Goal: Information Seeking & Learning: Learn about a topic

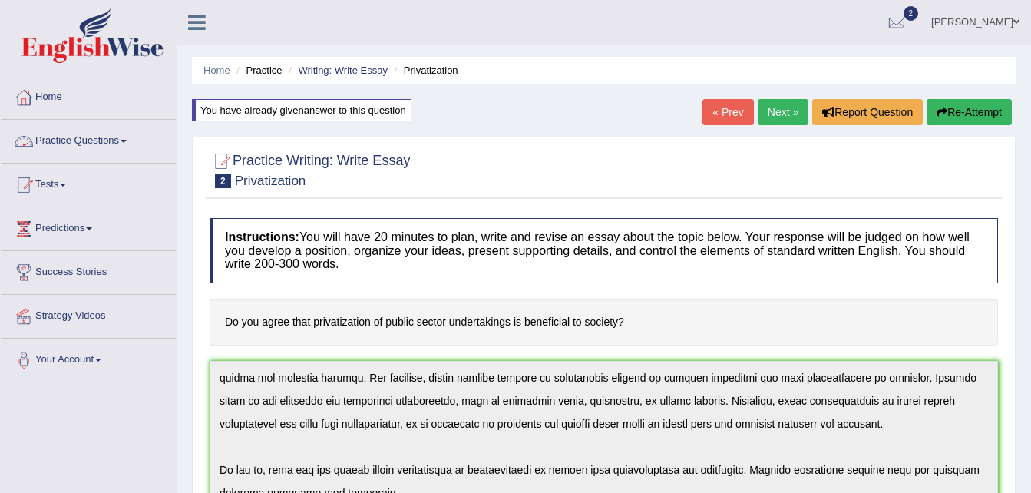
click at [84, 136] on link "Practice Questions" at bounding box center [88, 139] width 175 height 38
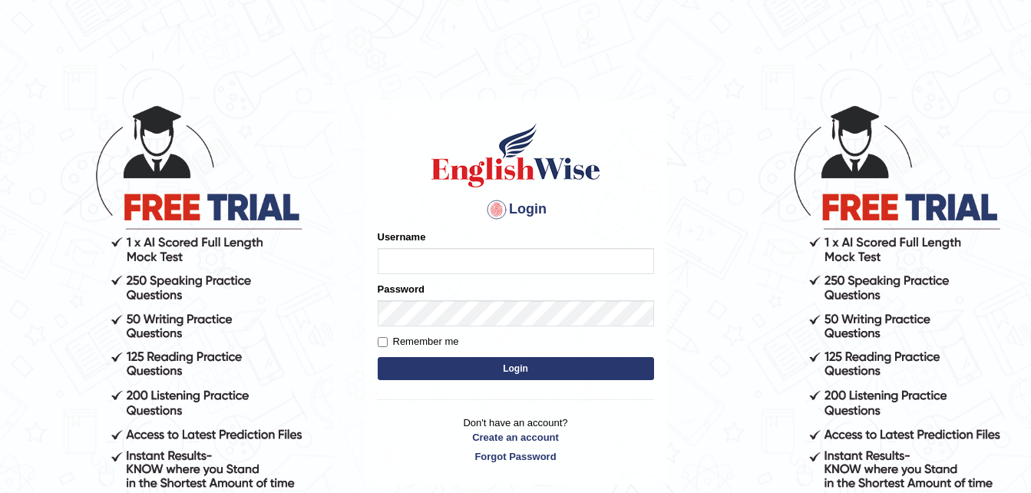
type input "0424979099"
click at [384, 344] on input "Remember me" at bounding box center [383, 342] width 10 height 10
checkbox input "true"
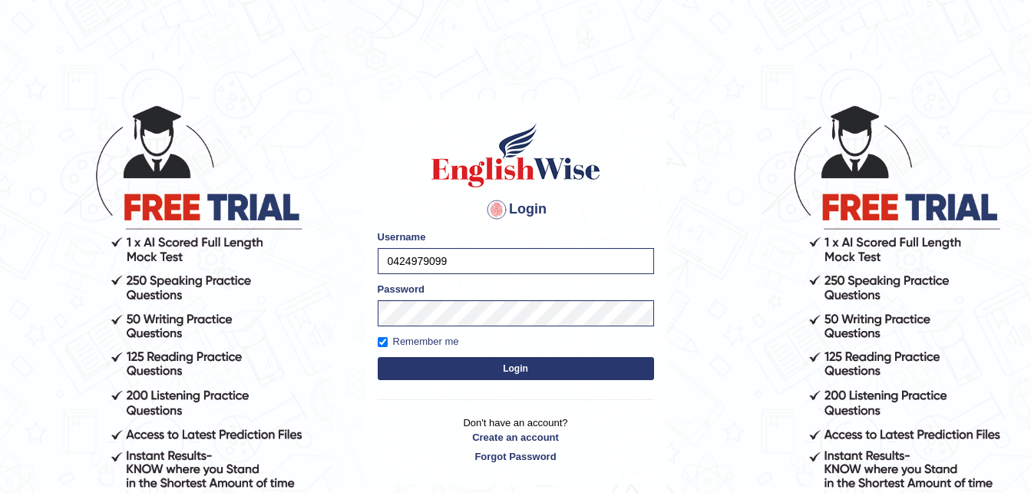
click at [459, 362] on button "Login" at bounding box center [516, 368] width 276 height 23
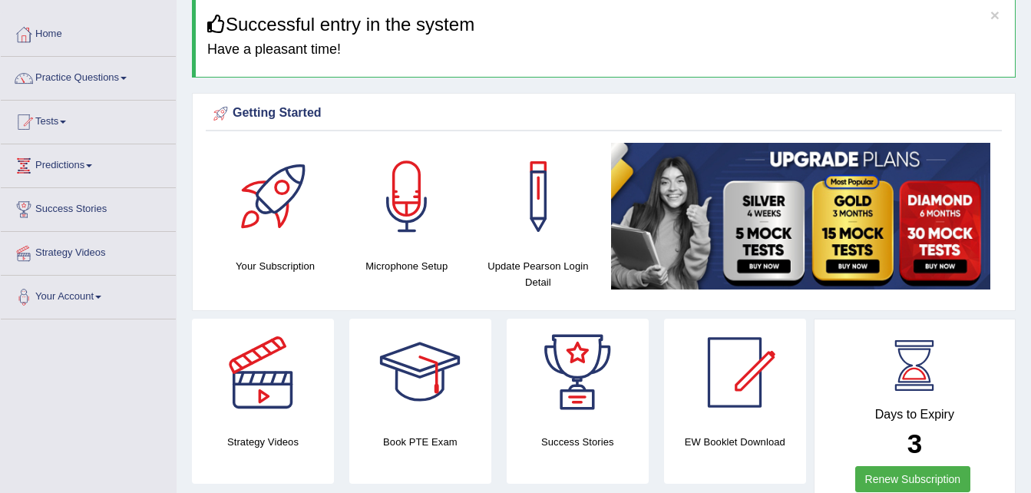
scroll to position [61, 0]
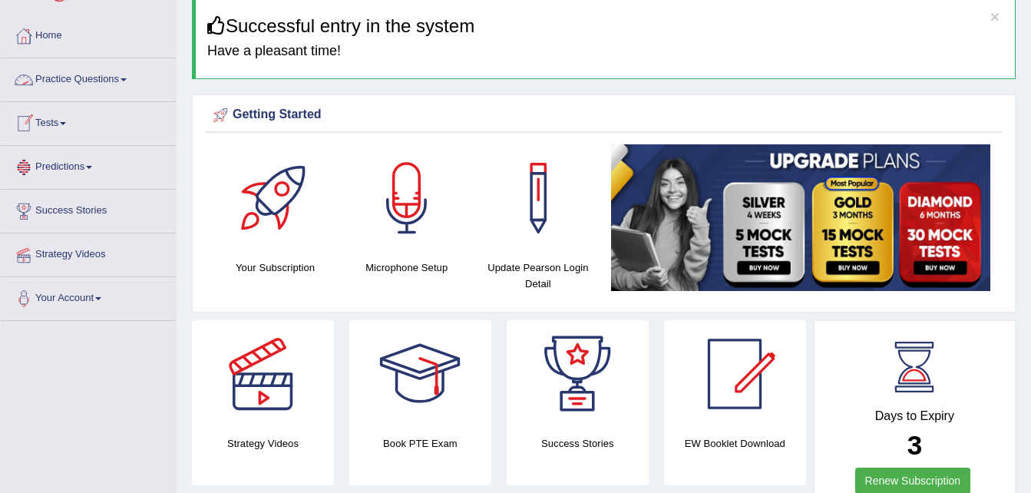
click at [123, 82] on link "Practice Questions" at bounding box center [88, 77] width 175 height 38
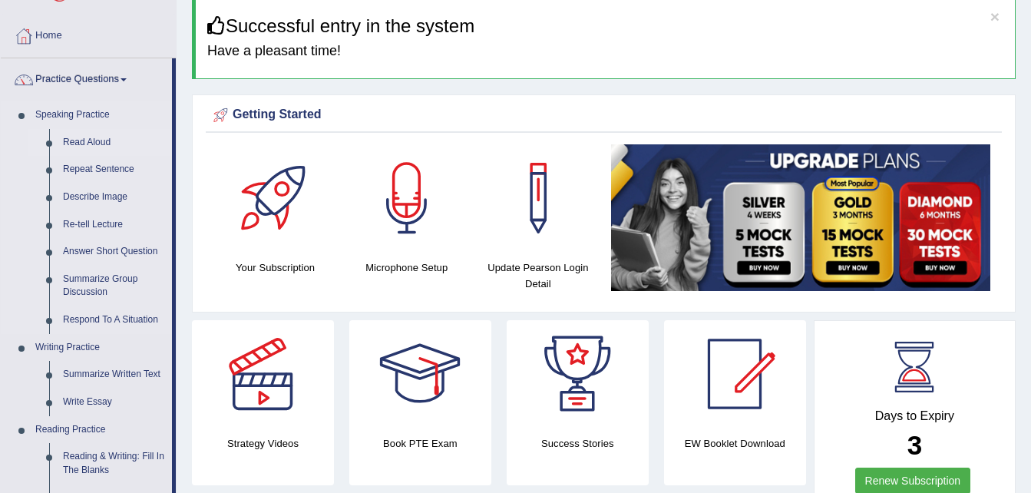
click at [102, 143] on link "Read Aloud" at bounding box center [114, 143] width 116 height 28
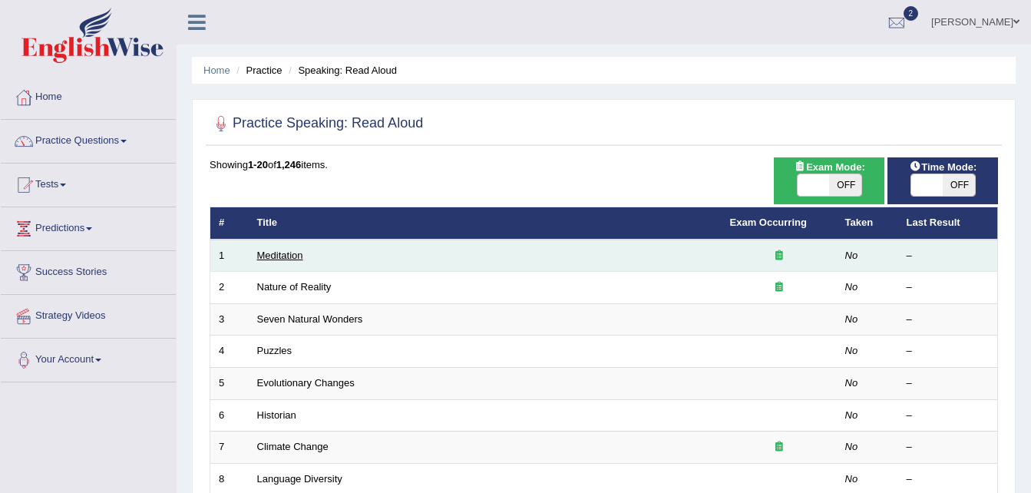
click at [285, 256] on link "Meditation" at bounding box center [280, 255] width 46 height 12
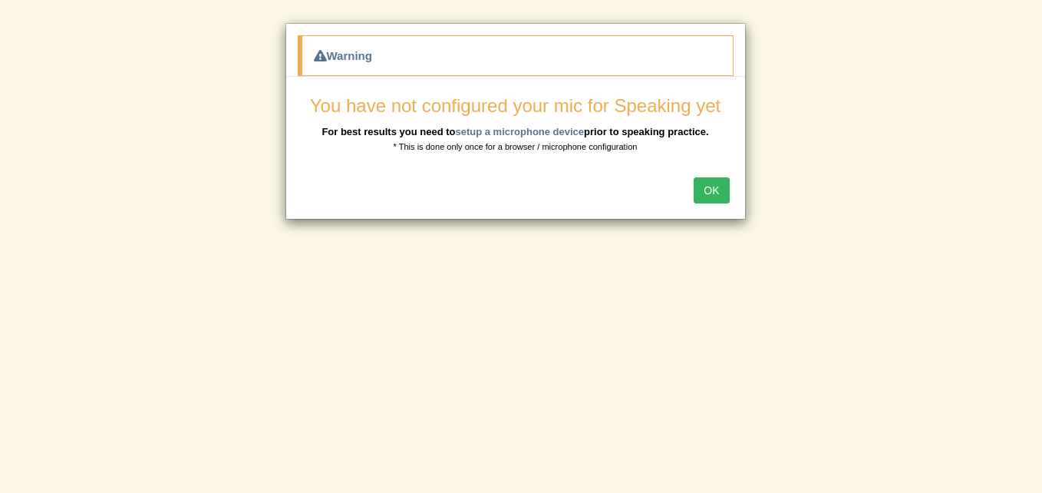
click at [717, 190] on button "OK" at bounding box center [711, 190] width 35 height 26
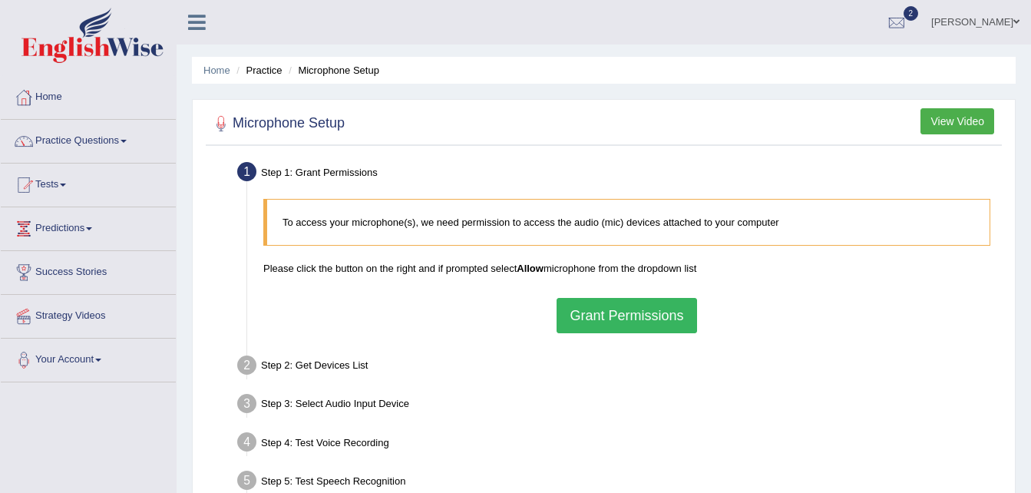
click at [642, 317] on button "Grant Permissions" at bounding box center [627, 315] width 140 height 35
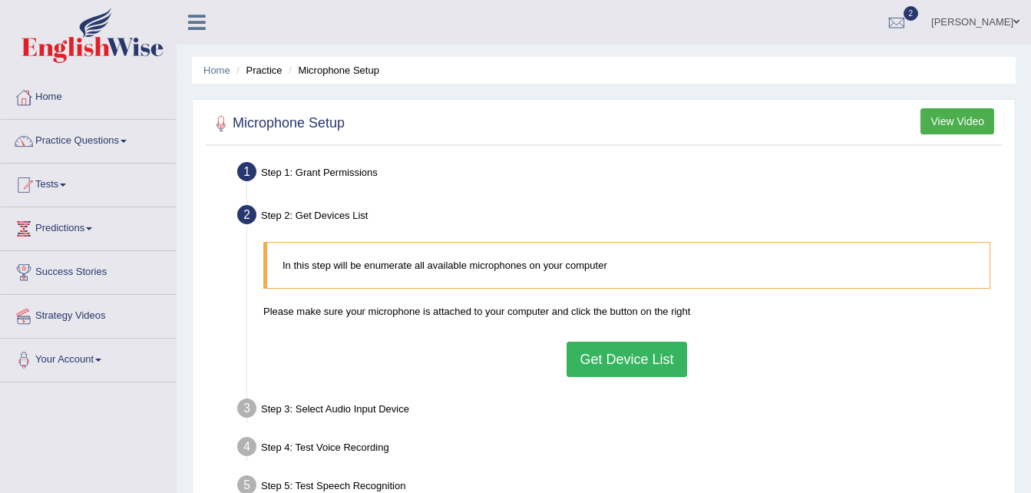
click at [628, 355] on button "Get Device List" at bounding box center [627, 359] width 120 height 35
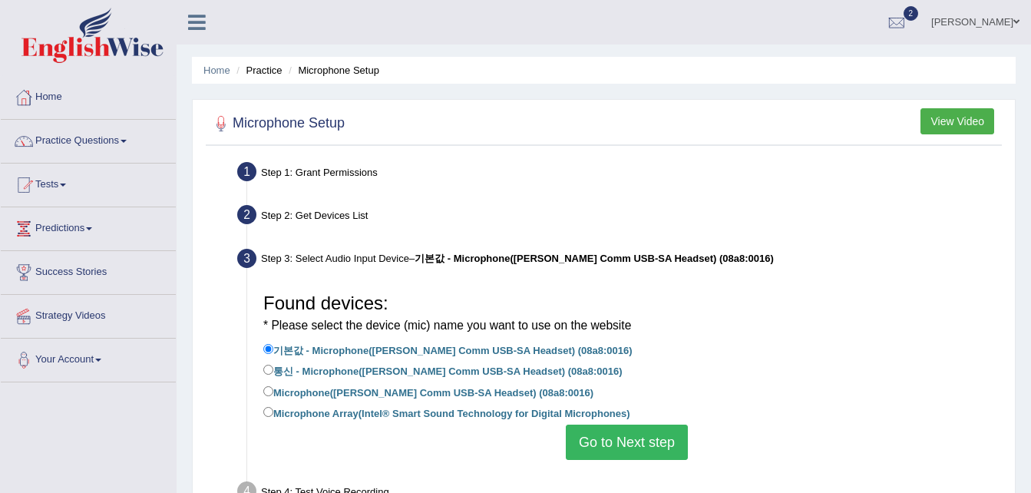
click at [624, 440] on button "Go to Next step" at bounding box center [627, 441] width 122 height 35
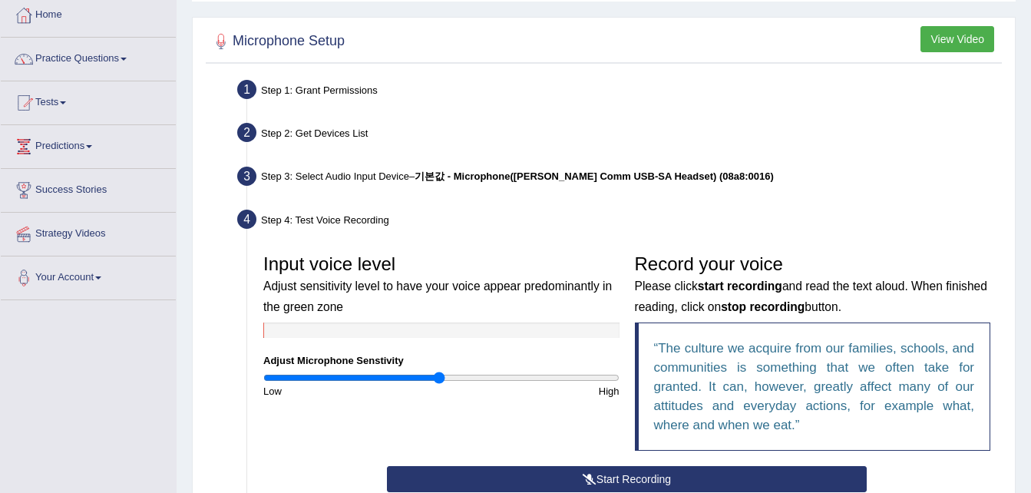
scroll to position [92, 0]
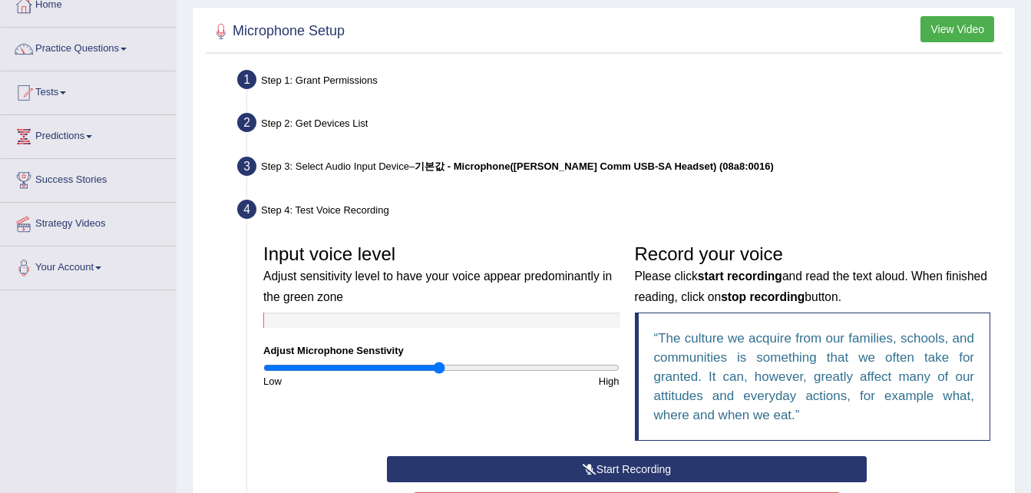
click at [672, 472] on button "Start Recording" at bounding box center [627, 469] width 480 height 26
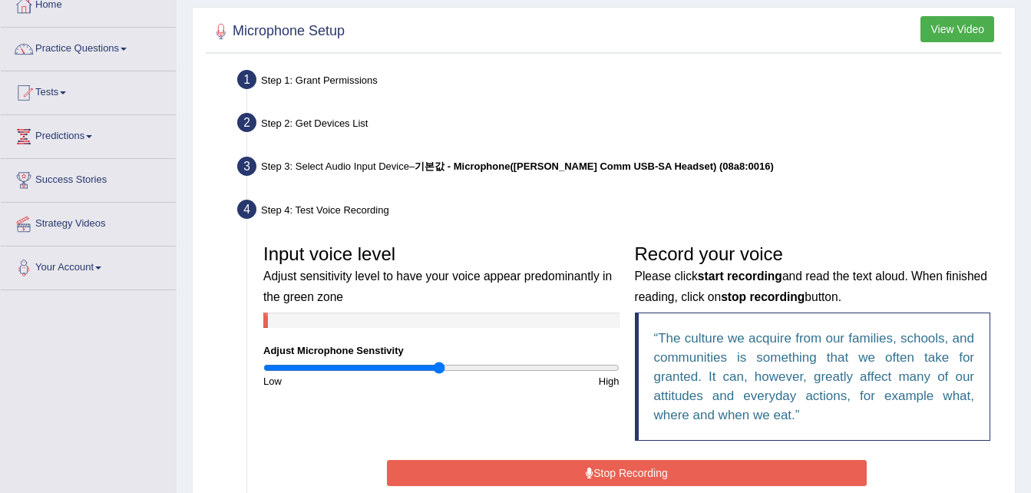
click at [672, 472] on button "Stop Recording" at bounding box center [627, 473] width 480 height 26
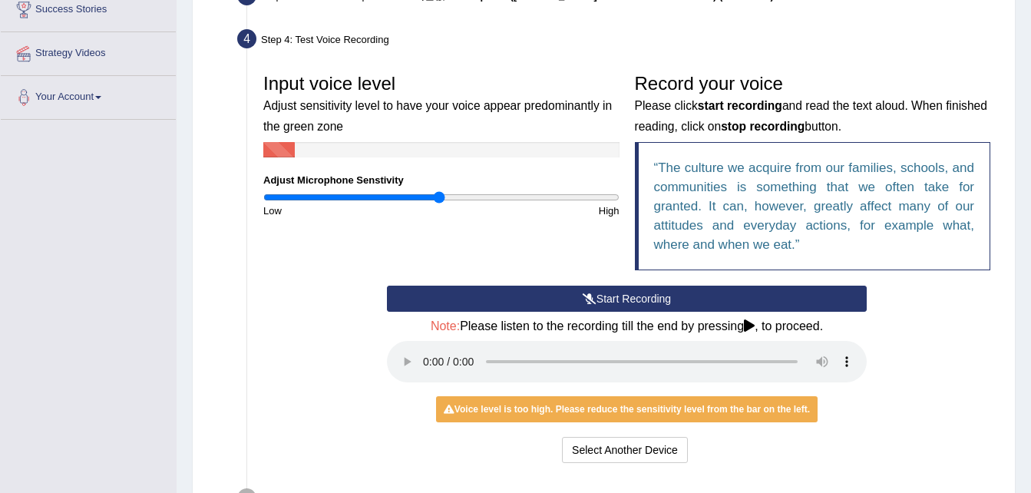
scroll to position [276, 0]
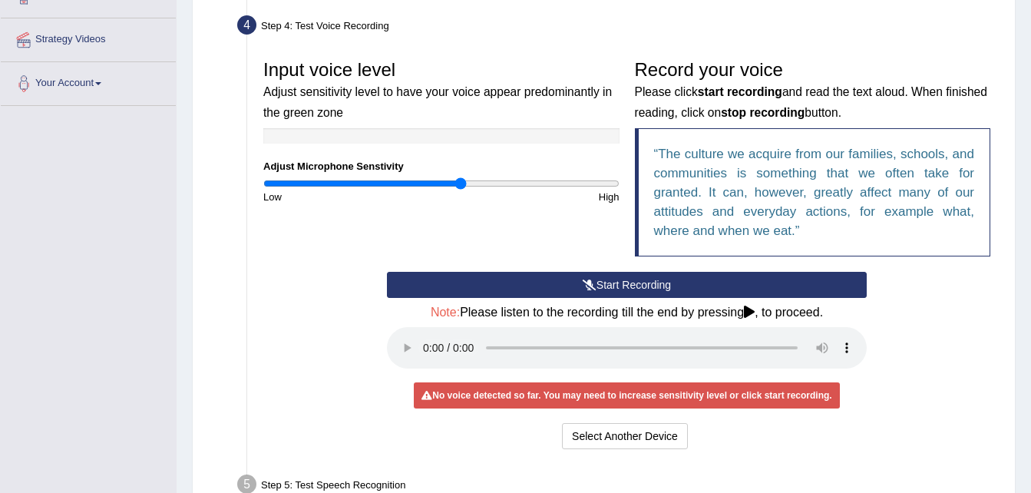
click at [461, 184] on input "range" at bounding box center [441, 183] width 356 height 12
type input "1.26"
click at [484, 185] on input "range" at bounding box center [441, 183] width 356 height 12
click at [652, 428] on button "Select Another Device" at bounding box center [625, 436] width 126 height 26
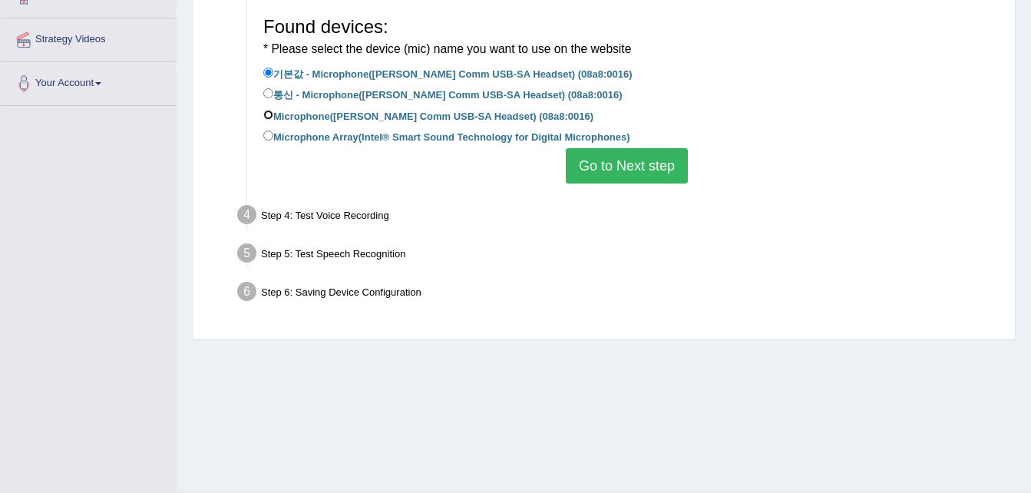
click at [268, 114] on input "Microphone([PERSON_NAME] Comm USB-SA Headset) (08a8:0016)" at bounding box center [268, 115] width 10 height 10
radio input "true"
click at [613, 173] on button "Go to Next step" at bounding box center [627, 165] width 122 height 35
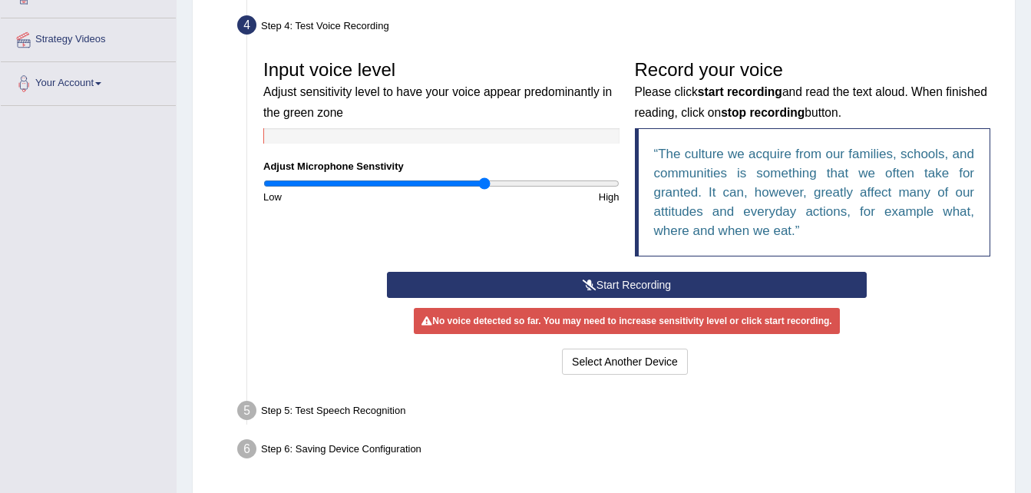
click at [641, 286] on button "Start Recording" at bounding box center [627, 285] width 480 height 26
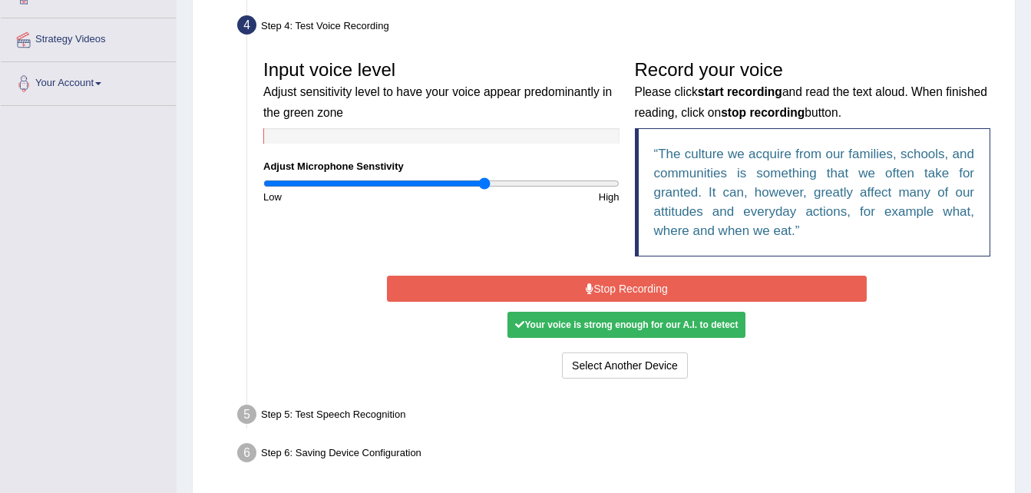
click at [646, 283] on button "Stop Recording" at bounding box center [627, 289] width 480 height 26
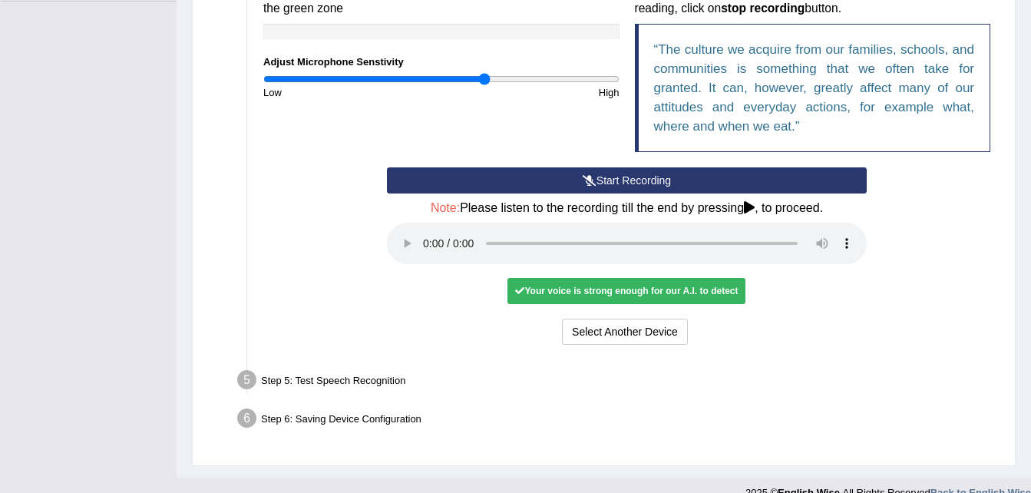
scroll to position [404, 0]
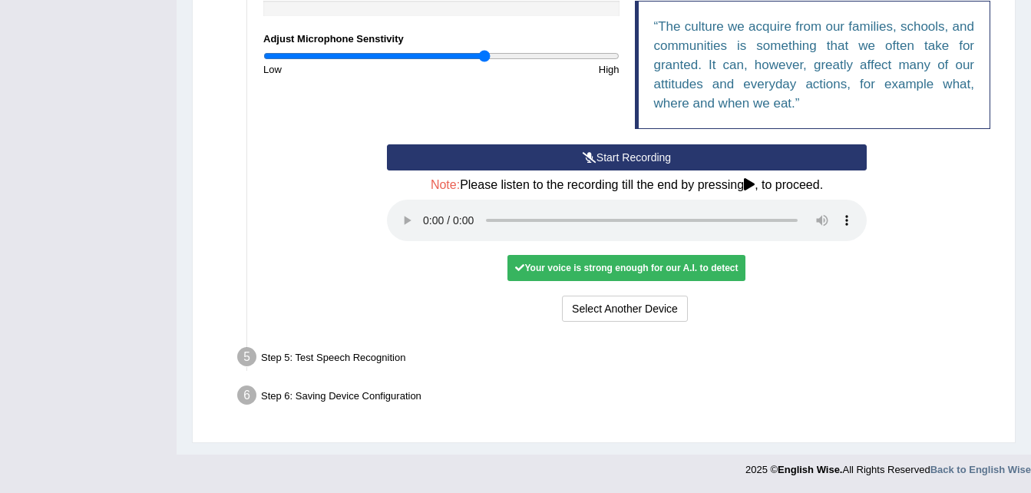
click at [624, 273] on div "Your voice is strong enough for our A.I. to detect" at bounding box center [626, 268] width 238 height 26
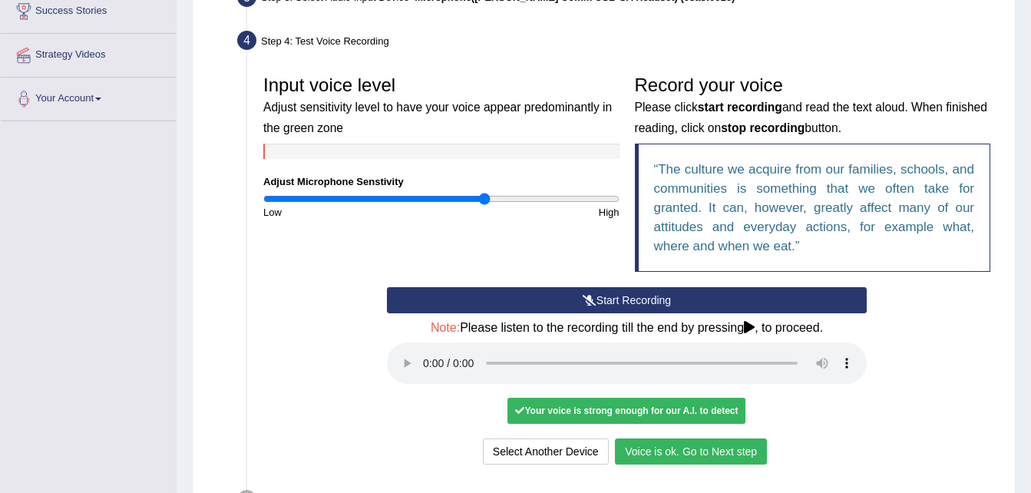
scroll to position [281, 0]
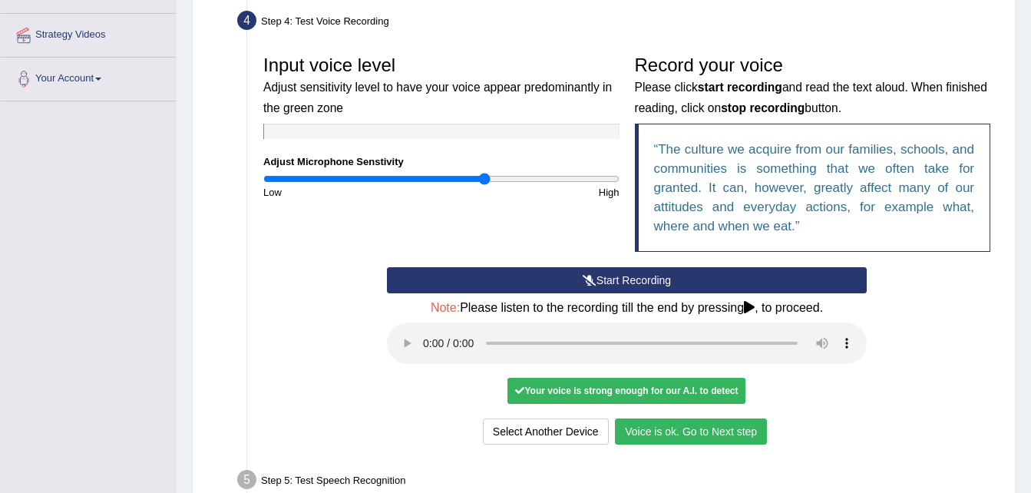
click at [679, 431] on button "Voice is ok. Go to Next step" at bounding box center [691, 431] width 152 height 26
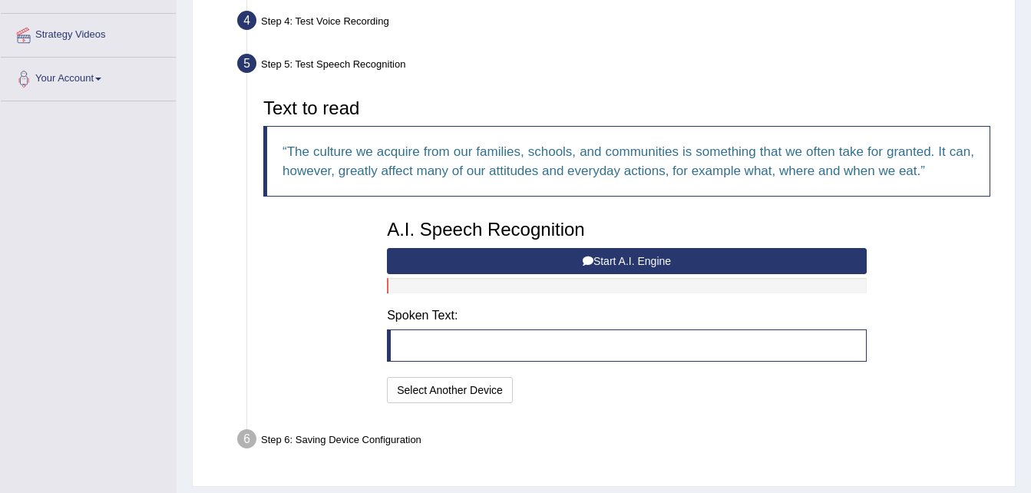
click at [642, 260] on button "Start A.I. Engine" at bounding box center [627, 261] width 480 height 26
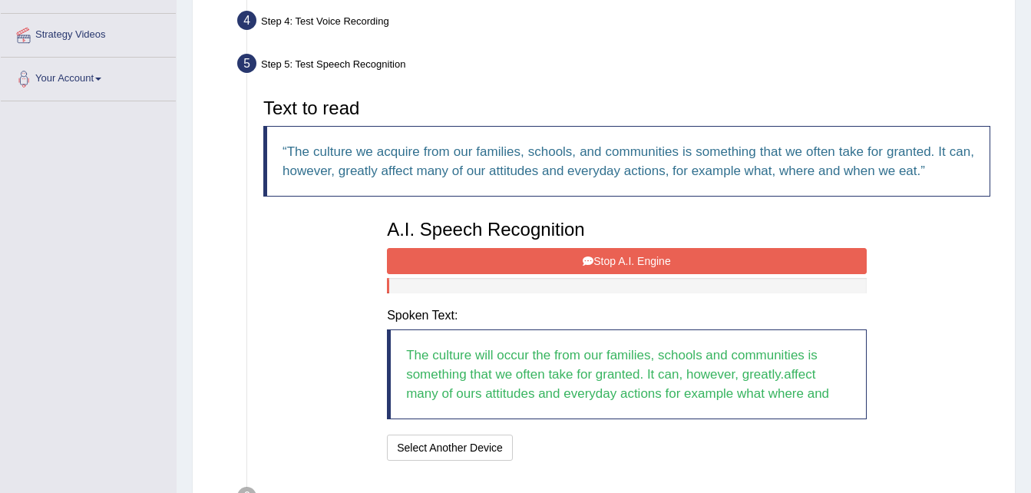
click at [642, 260] on button "Stop A.I. Engine" at bounding box center [627, 261] width 480 height 26
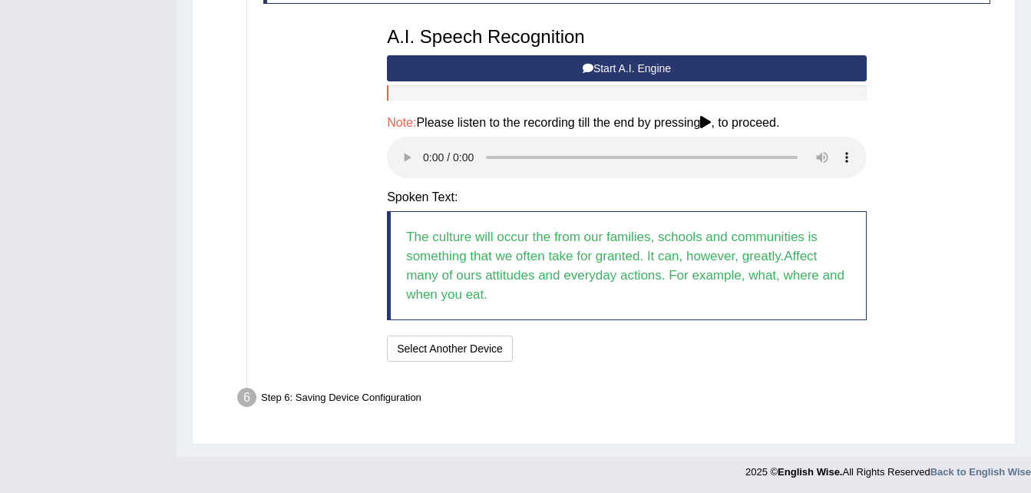
scroll to position [476, 0]
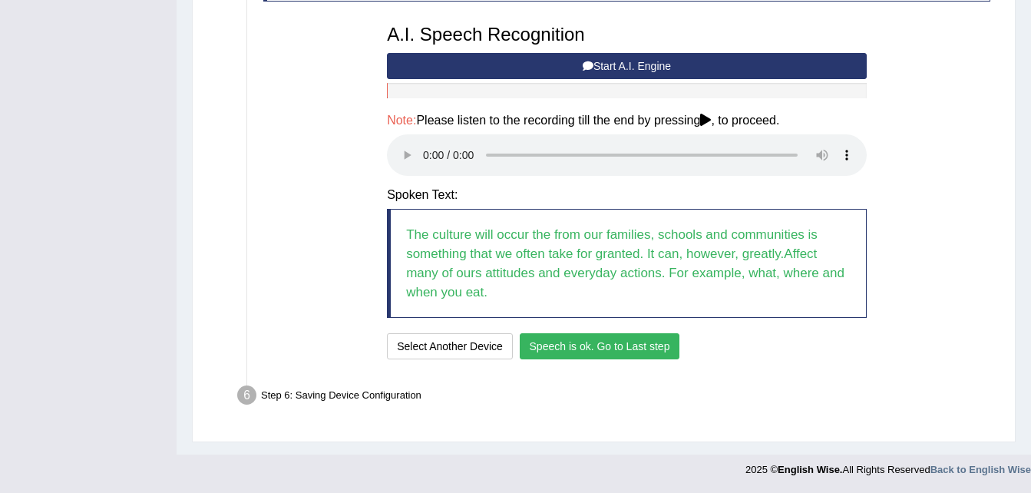
click at [574, 345] on button "Speech is ok. Go to Last step" at bounding box center [600, 346] width 160 height 26
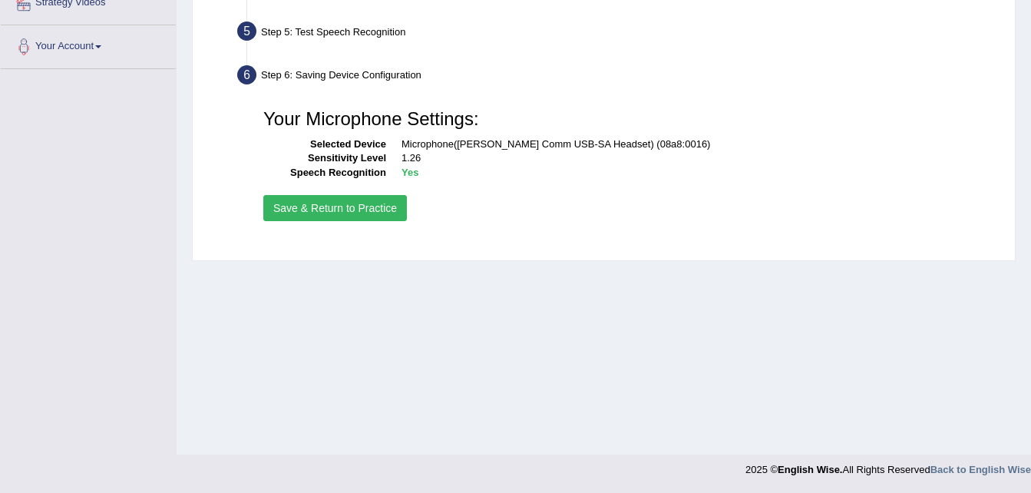
click at [348, 205] on button "Save & Return to Practice" at bounding box center [335, 208] width 144 height 26
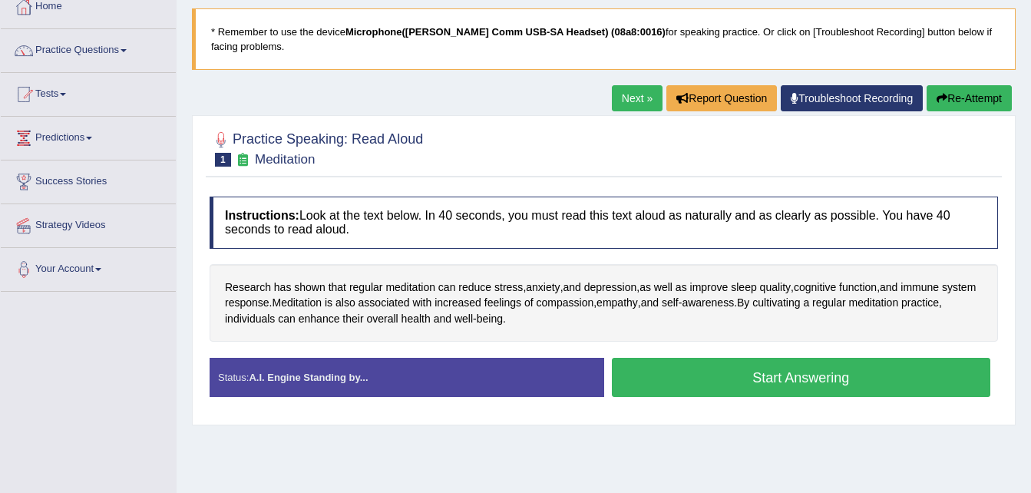
scroll to position [92, 0]
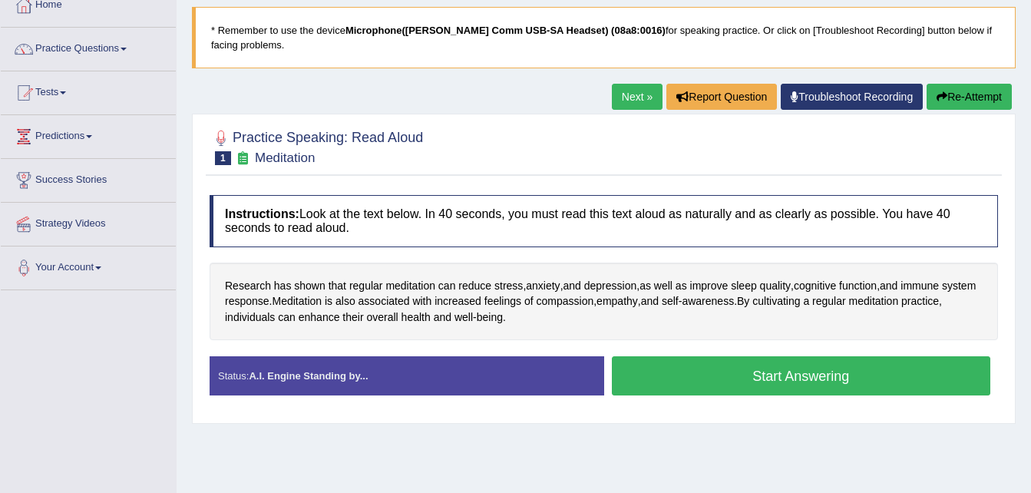
click at [780, 368] on button "Start Answering" at bounding box center [801, 375] width 379 height 39
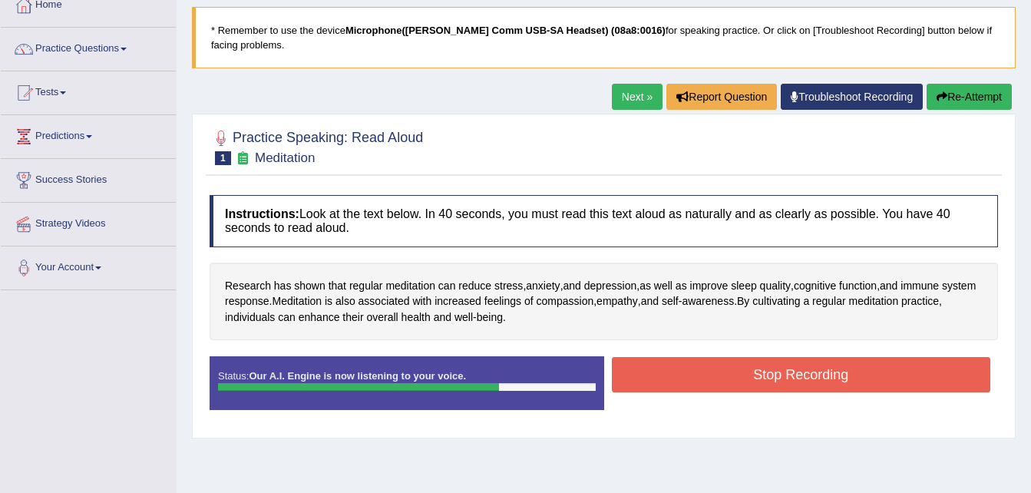
click at [780, 368] on button "Stop Recording" at bounding box center [801, 374] width 379 height 35
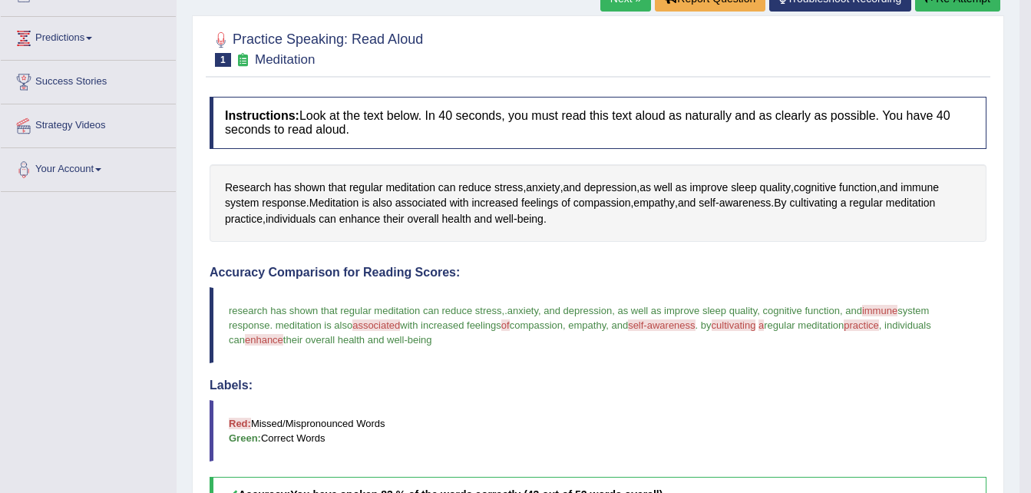
scroll to position [188, 0]
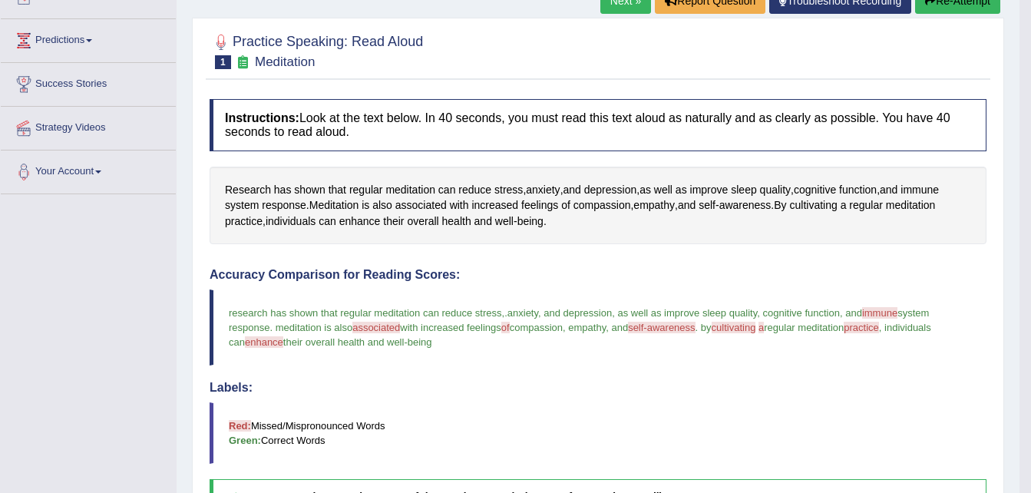
click at [614, 392] on h4 "Labels:" at bounding box center [598, 388] width 777 height 14
click at [538, 187] on span "anxiety" at bounding box center [543, 190] width 34 height 16
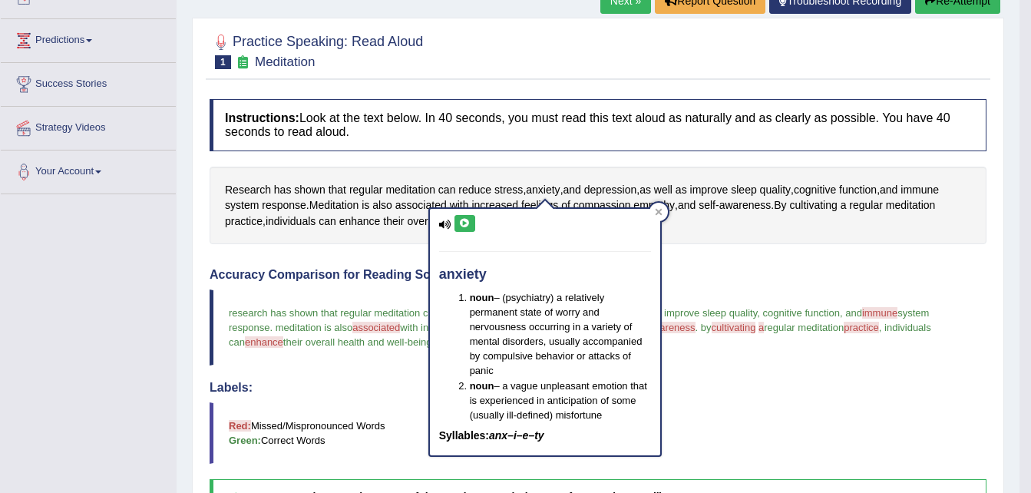
click at [467, 224] on icon at bounding box center [465, 223] width 12 height 9
click at [815, 190] on span "cognitive" at bounding box center [815, 190] width 42 height 16
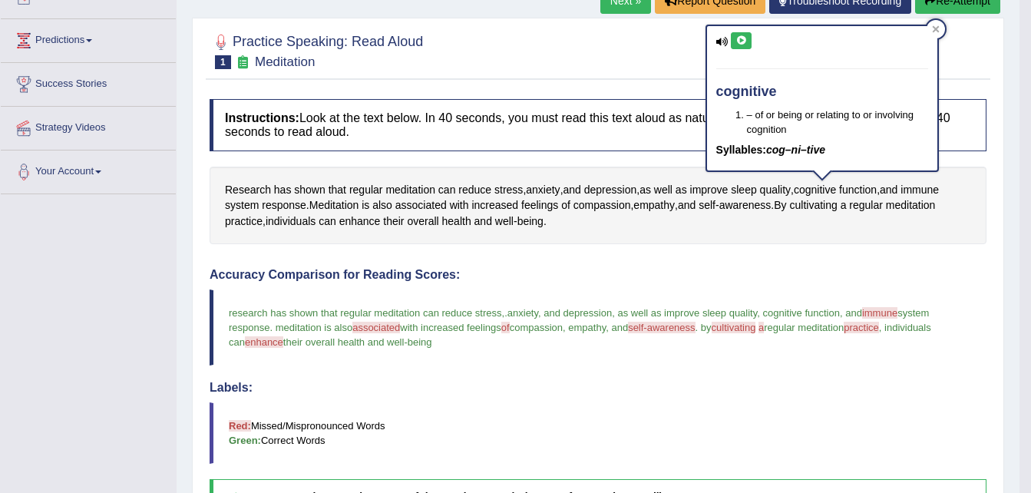
click at [743, 37] on icon at bounding box center [741, 40] width 12 height 9
click at [421, 208] on span "associated" at bounding box center [420, 205] width 51 height 16
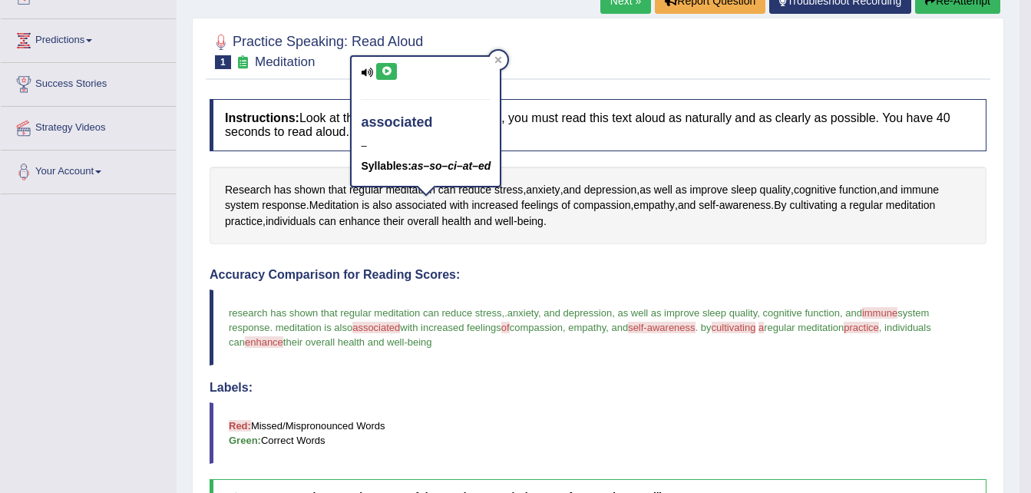
click at [391, 68] on icon at bounding box center [387, 71] width 12 height 9
click at [755, 204] on span "awareness" at bounding box center [745, 205] width 52 height 16
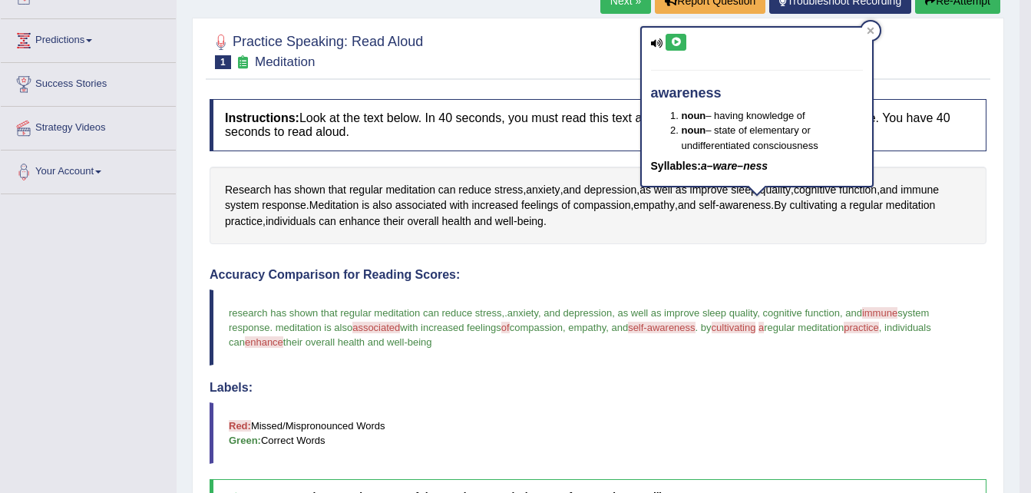
click at [676, 45] on icon at bounding box center [676, 42] width 12 height 9
click at [829, 206] on span "cultivating" at bounding box center [813, 205] width 48 height 16
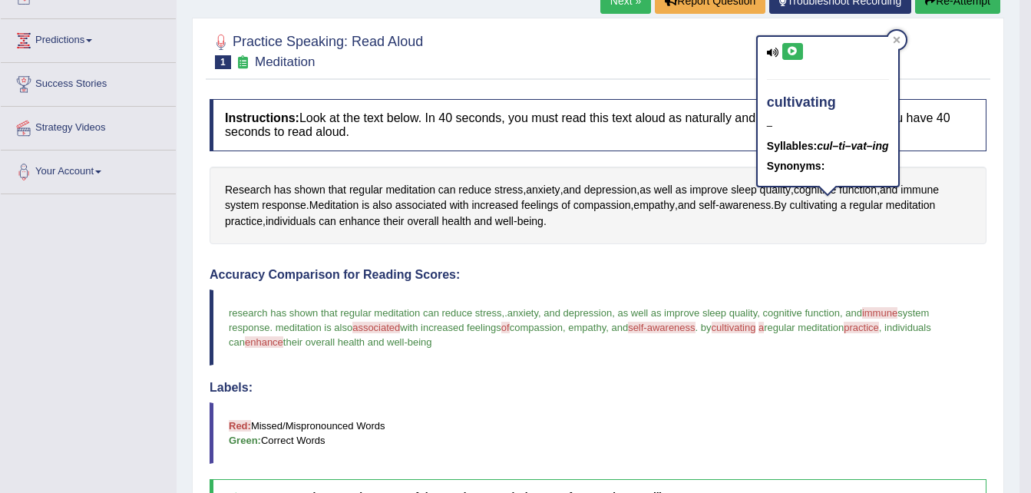
click at [792, 51] on icon at bounding box center [793, 51] width 12 height 9
click at [362, 217] on span "enhance" at bounding box center [359, 221] width 41 height 16
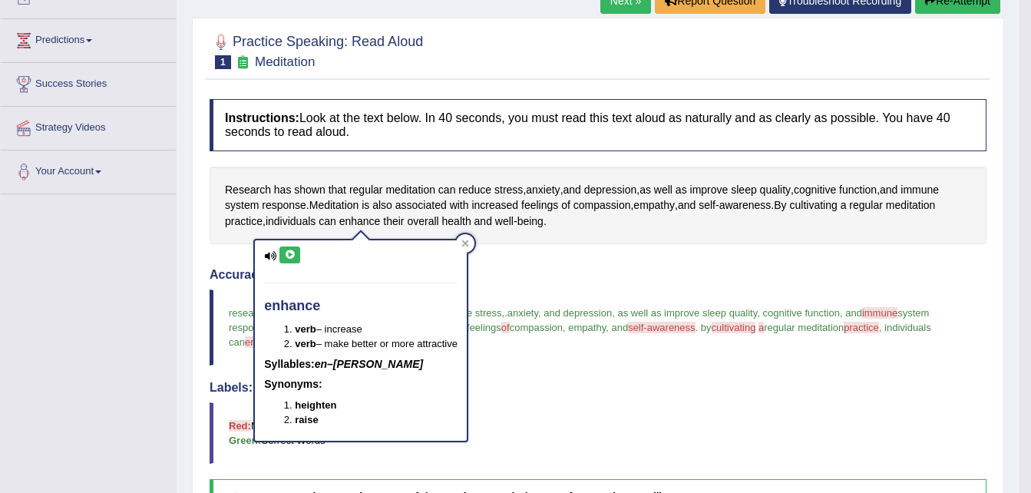
click at [292, 258] on icon at bounding box center [290, 254] width 12 height 9
click at [537, 259] on div "Instructions: Look at the text below. In 40 seconds, you must read this text al…" at bounding box center [598, 453] width 785 height 725
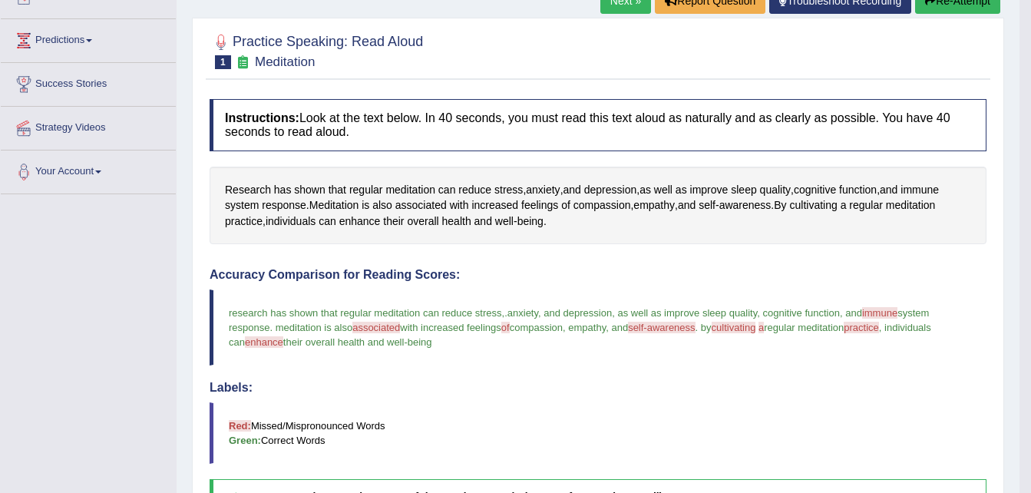
click at [944, 7] on button "Re-Attempt" at bounding box center [957, 1] width 85 height 26
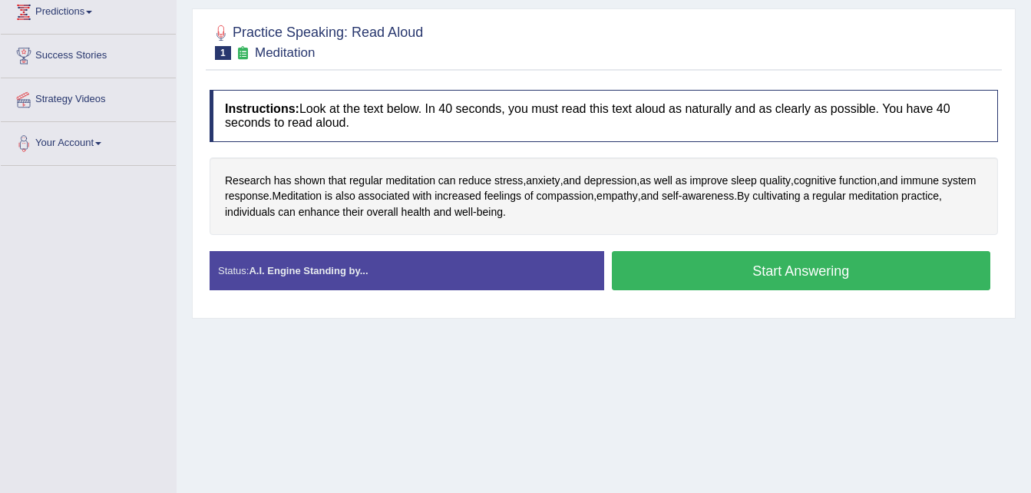
scroll to position [188, 0]
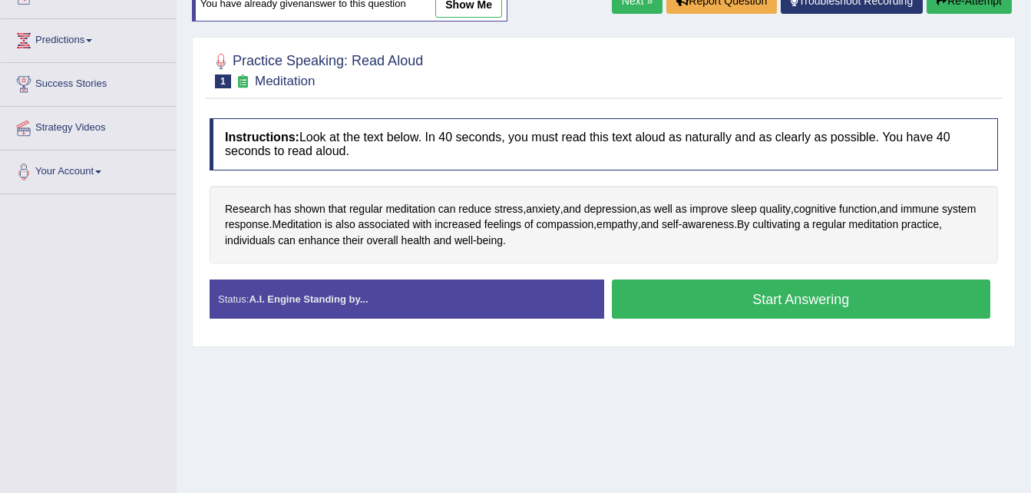
click at [808, 298] on button "Start Answering" at bounding box center [801, 298] width 379 height 39
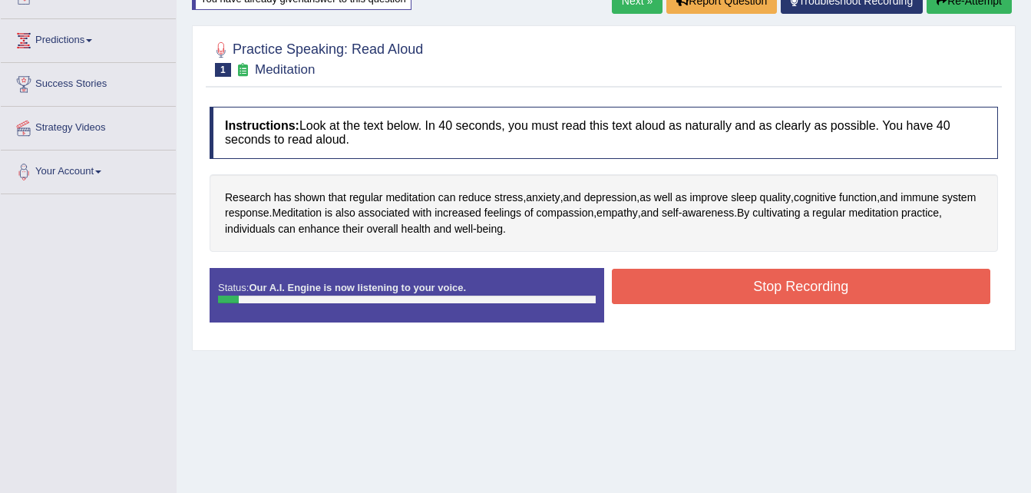
click at [812, 285] on button "Stop Recording" at bounding box center [801, 286] width 379 height 35
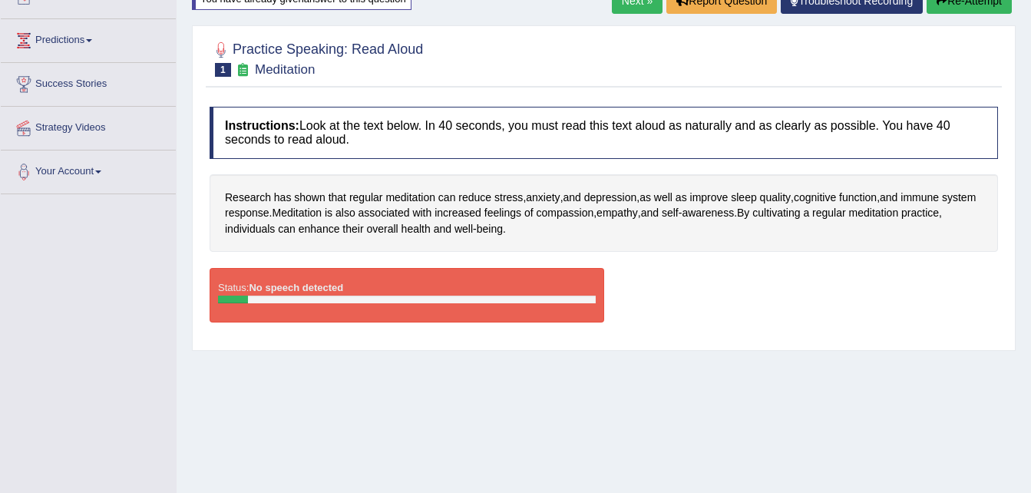
click at [970, 4] on button "Re-Attempt" at bounding box center [969, 1] width 85 height 26
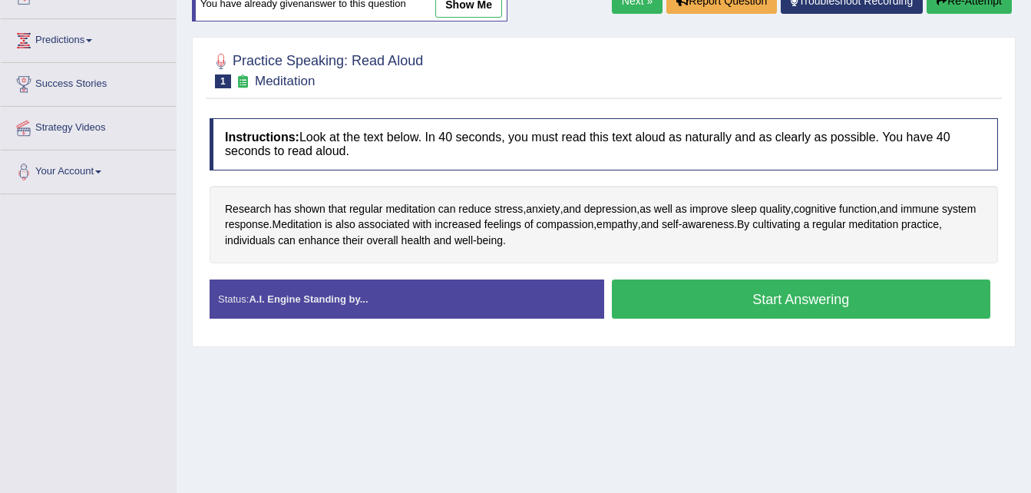
click at [811, 302] on button "Start Answering" at bounding box center [801, 298] width 379 height 39
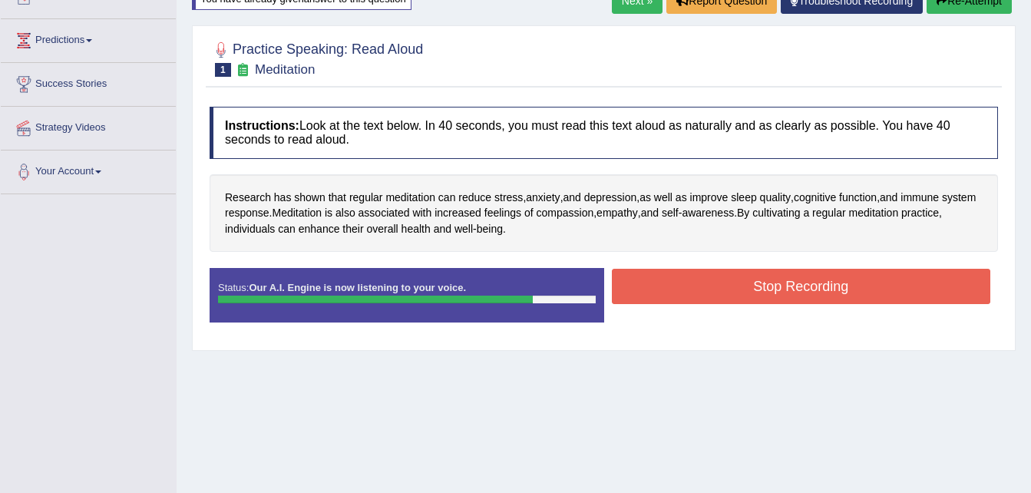
click at [811, 292] on button "Stop Recording" at bounding box center [801, 286] width 379 height 35
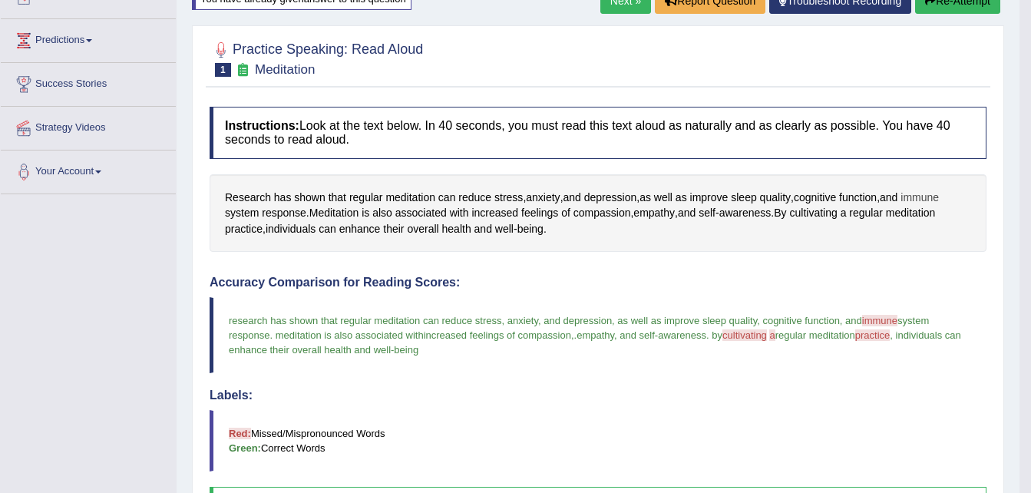
click at [921, 196] on span "immune" at bounding box center [919, 198] width 38 height 16
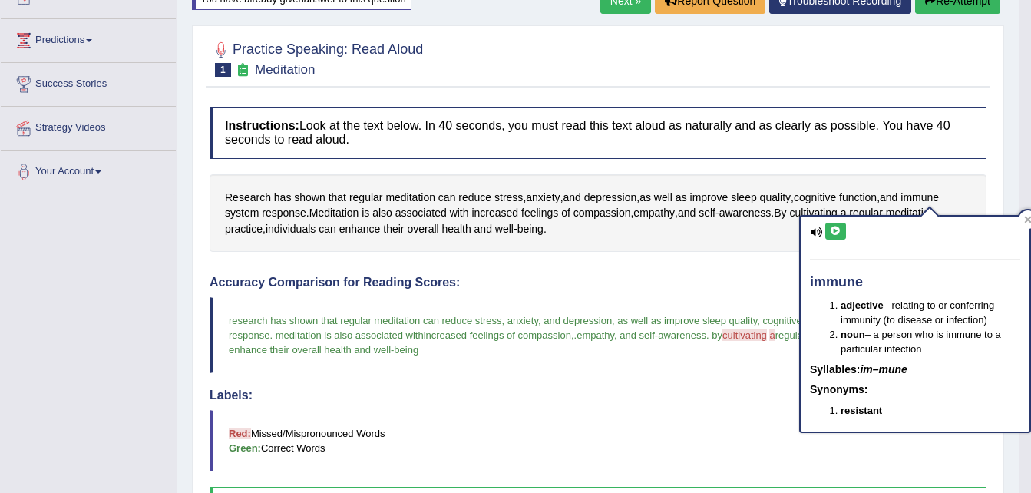
click at [839, 230] on icon at bounding box center [836, 230] width 12 height 9
click at [733, 281] on h4 "Accuracy Comparison for Reading Scores:" at bounding box center [598, 283] width 777 height 14
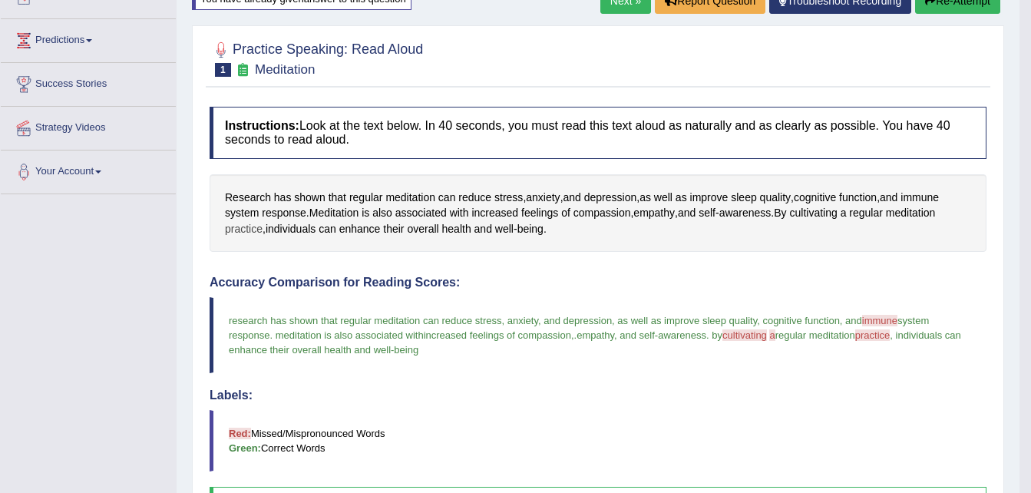
click at [255, 229] on span "practice" at bounding box center [244, 229] width 38 height 16
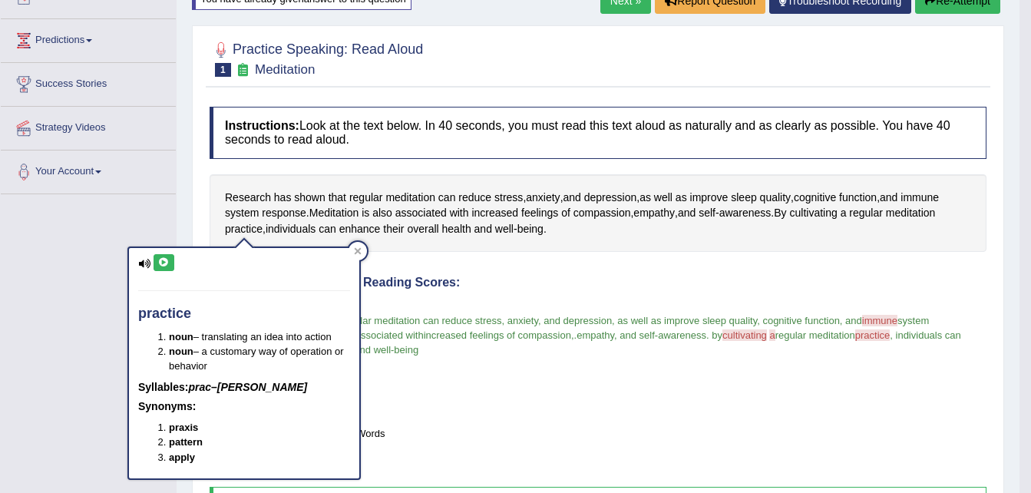
click at [165, 262] on icon at bounding box center [164, 262] width 12 height 9
click at [469, 267] on div "Created with Highcharts 7.1.2 Too low Too high Time Pitch meter: 0 10 20 30 40" at bounding box center [400, 267] width 396 height 1
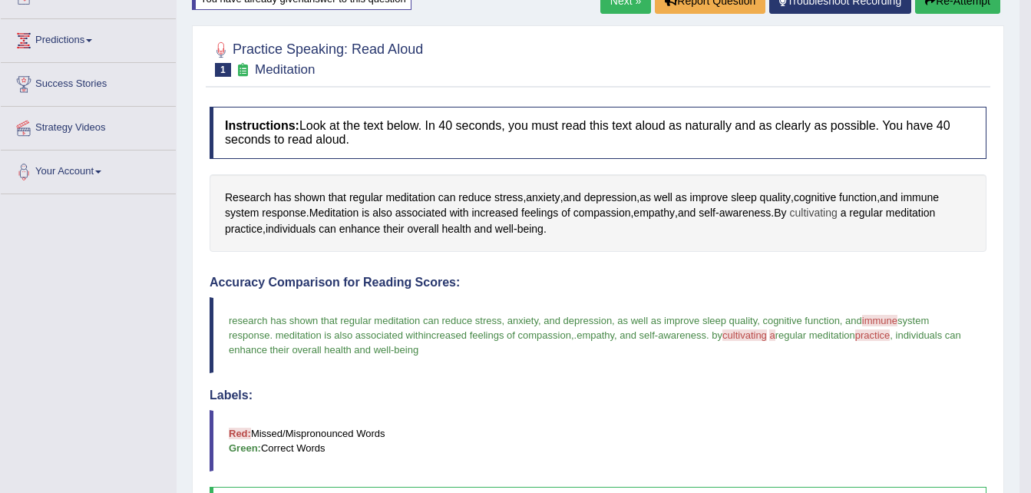
click at [831, 215] on span "cultivating" at bounding box center [813, 213] width 48 height 16
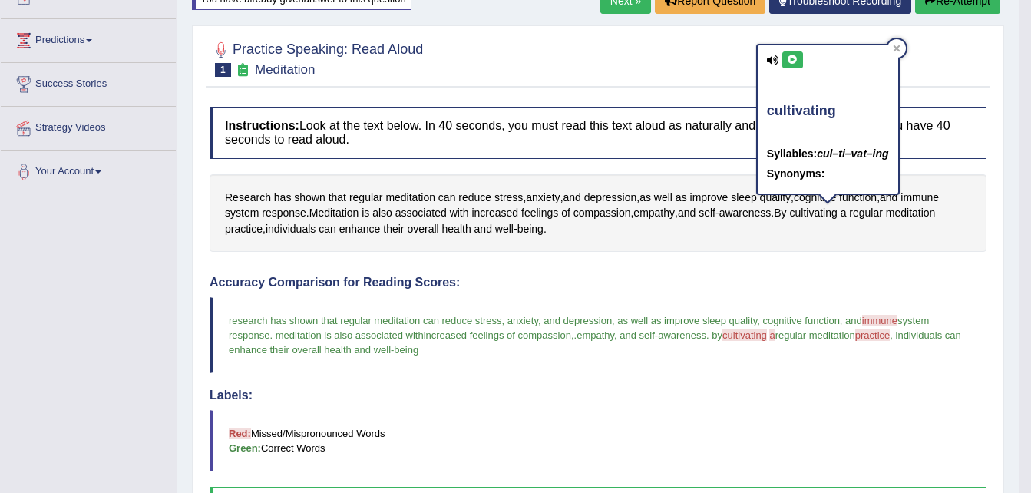
click at [792, 61] on icon at bounding box center [793, 59] width 12 height 9
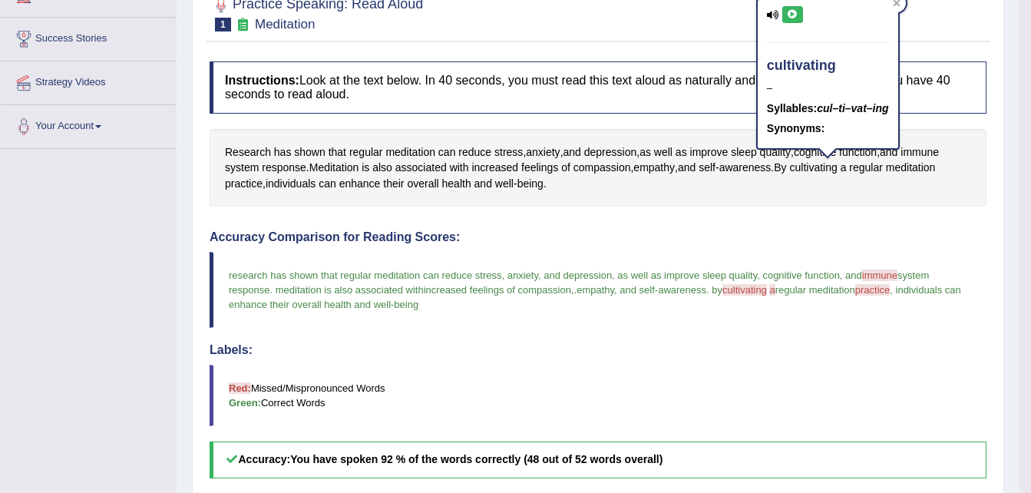
scroll to position [219, 0]
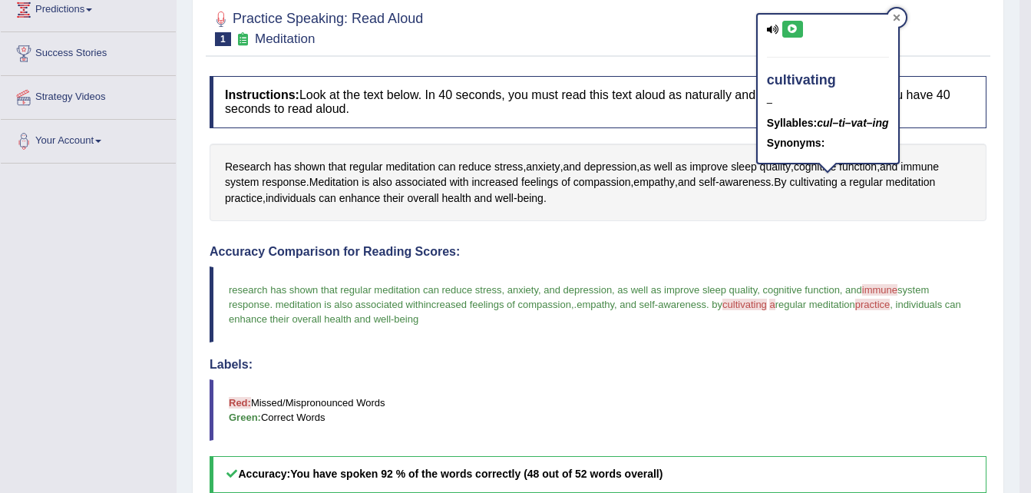
click at [897, 21] on icon at bounding box center [897, 18] width 8 height 8
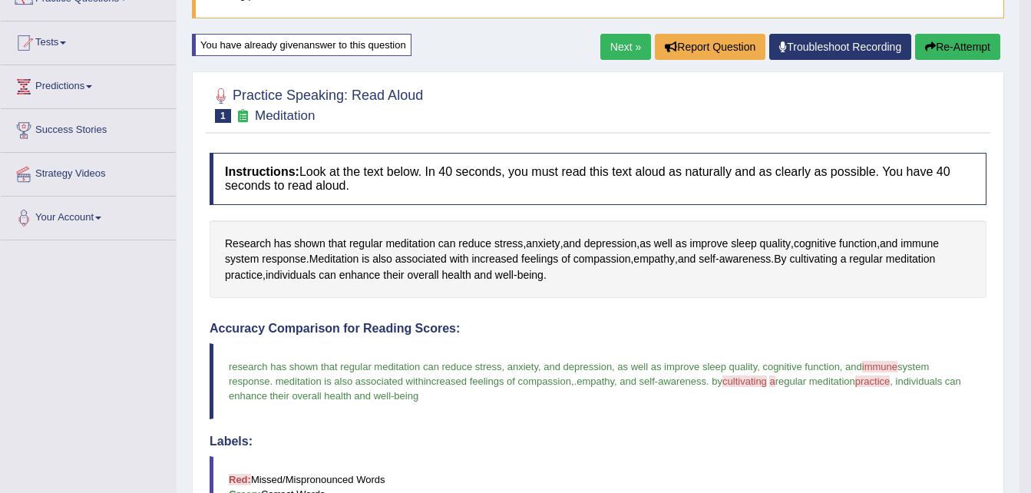
scroll to position [127, 0]
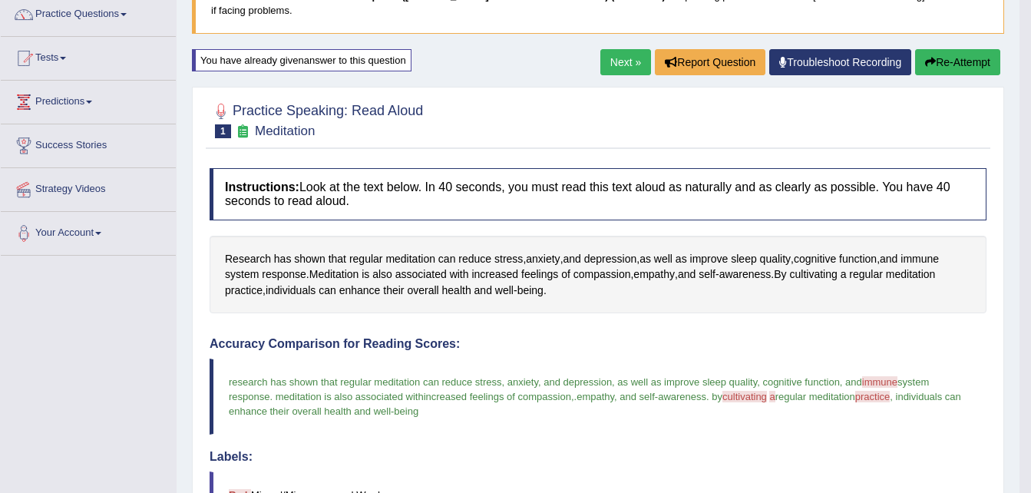
click at [939, 65] on button "Re-Attempt" at bounding box center [957, 62] width 85 height 26
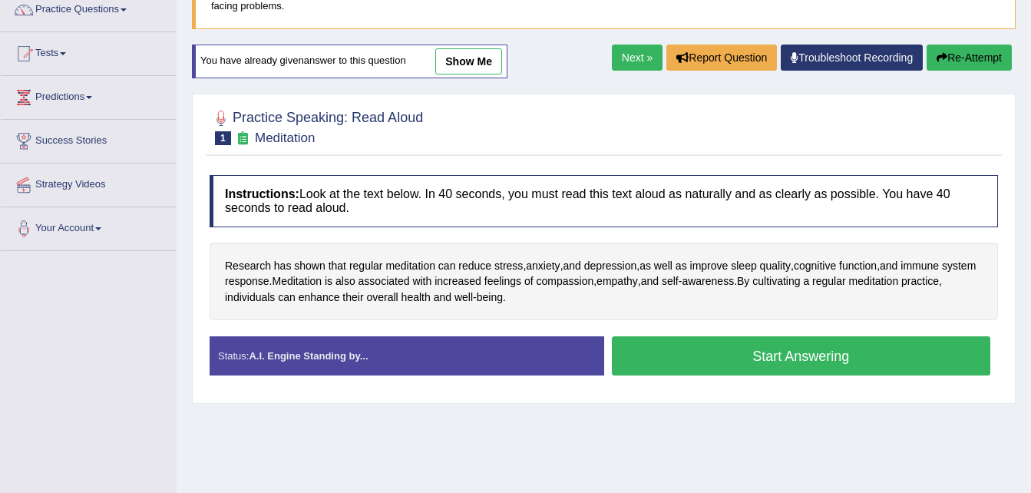
click at [765, 355] on button "Start Answering" at bounding box center [801, 355] width 379 height 39
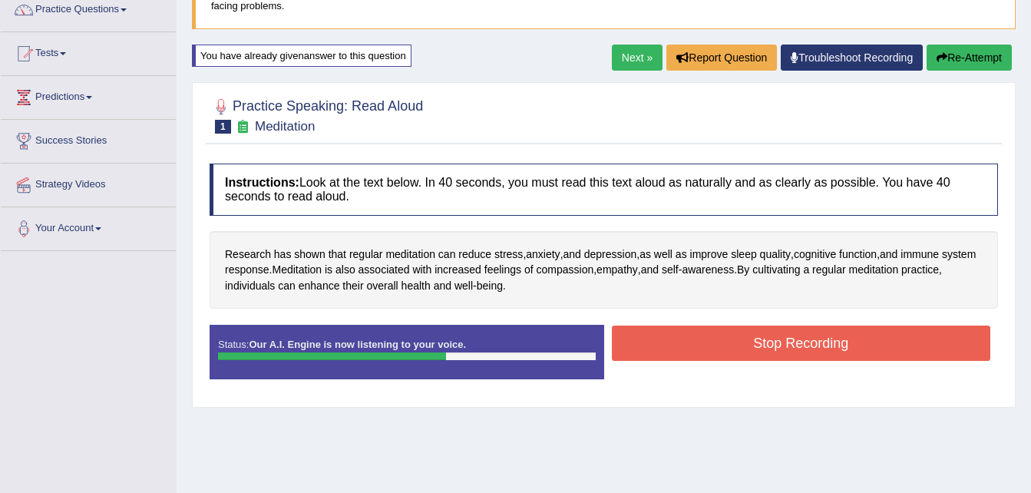
click at [765, 355] on button "Stop Recording" at bounding box center [801, 342] width 379 height 35
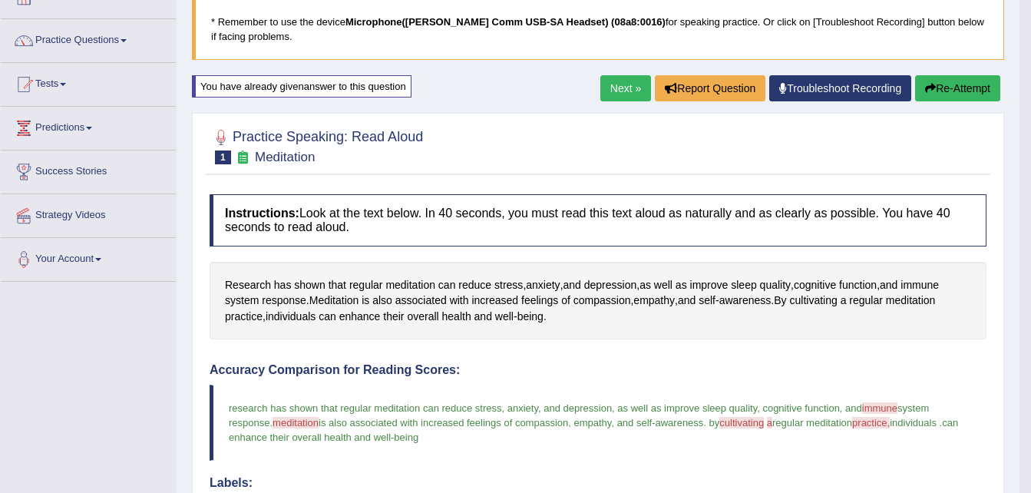
scroll to position [39, 0]
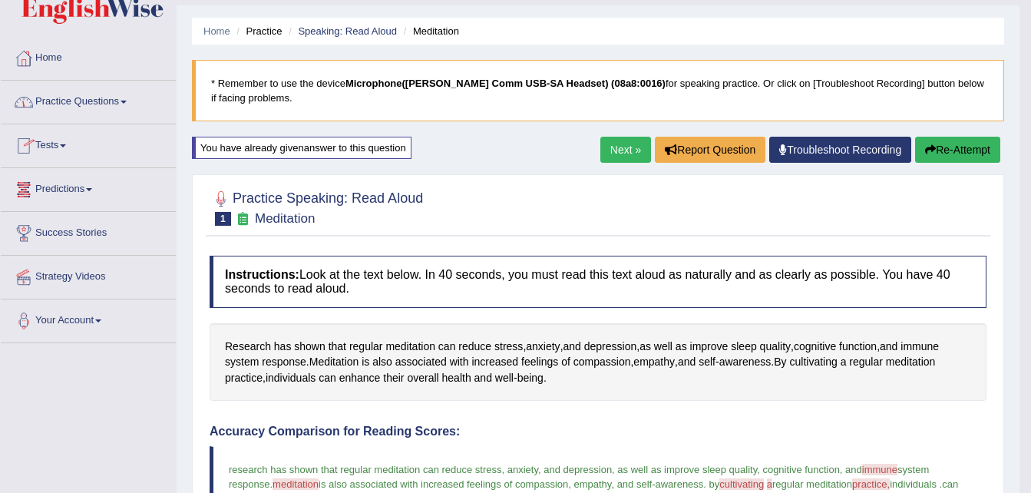
click at [84, 105] on link "Practice Questions" at bounding box center [88, 100] width 175 height 38
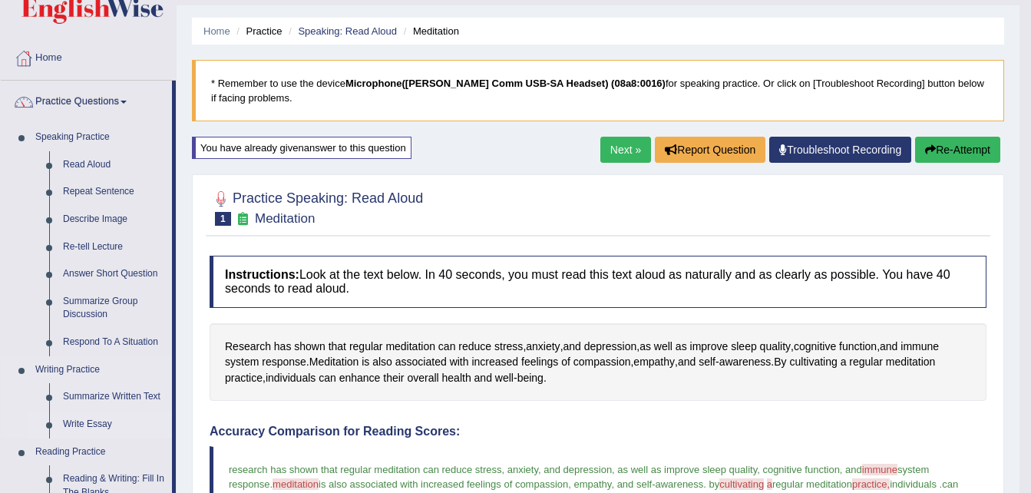
click at [100, 426] on link "Write Essay" at bounding box center [114, 425] width 116 height 28
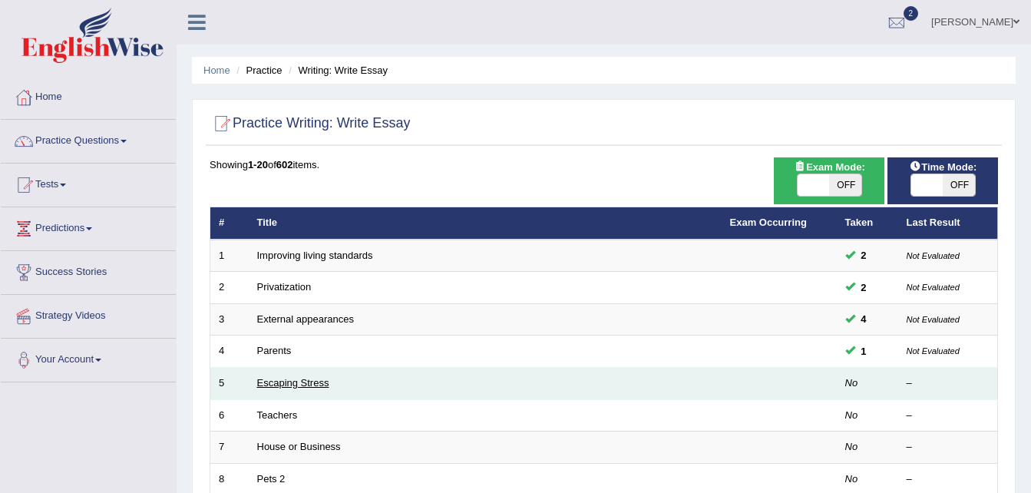
click at [312, 380] on link "Escaping Stress" at bounding box center [293, 383] width 72 height 12
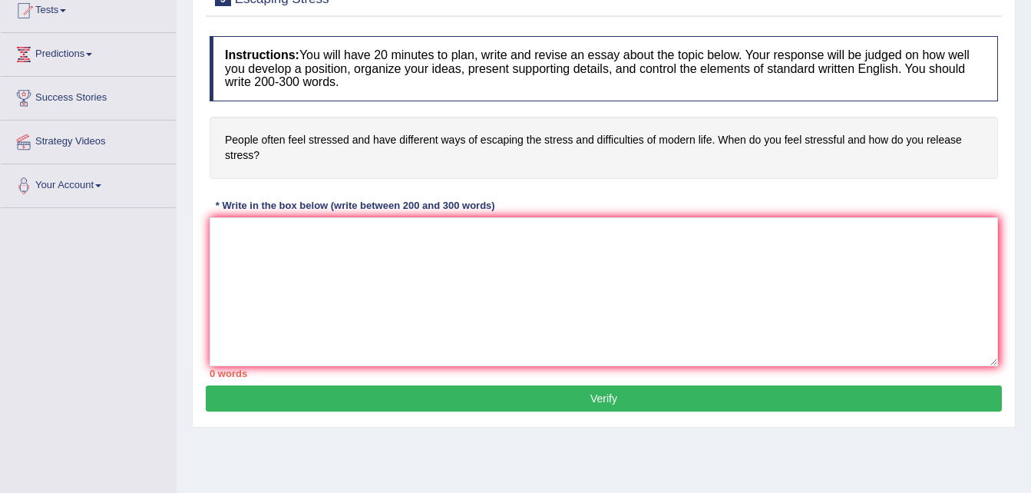
scroll to position [205, 0]
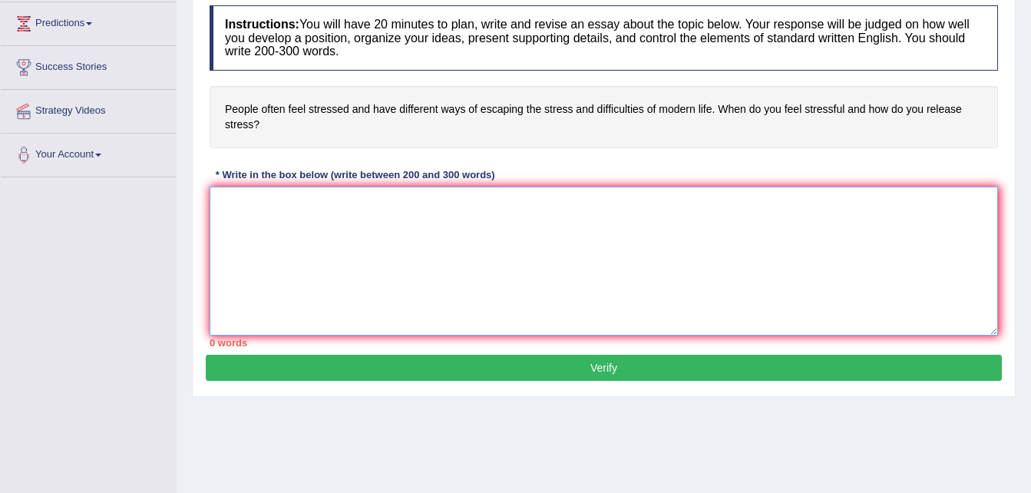
click at [332, 236] on textarea at bounding box center [604, 261] width 788 height 149
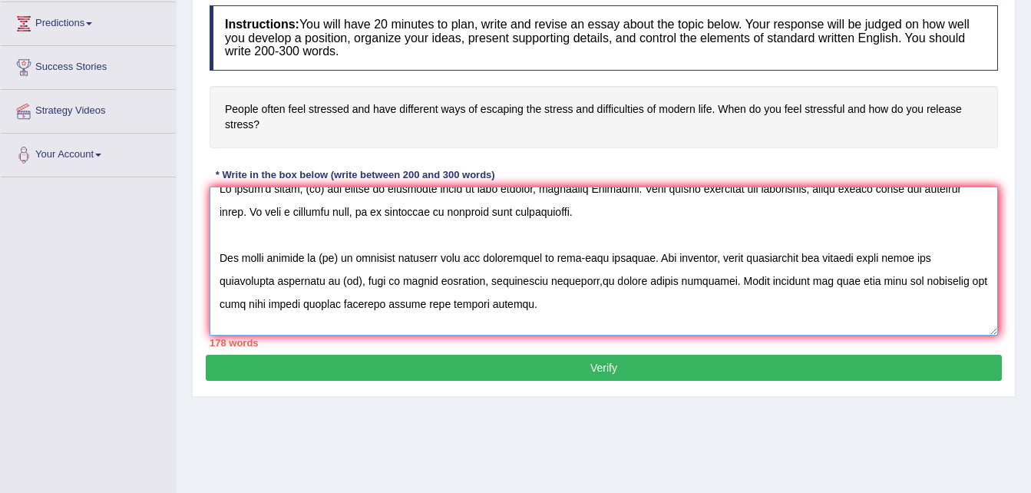
scroll to position [0, 0]
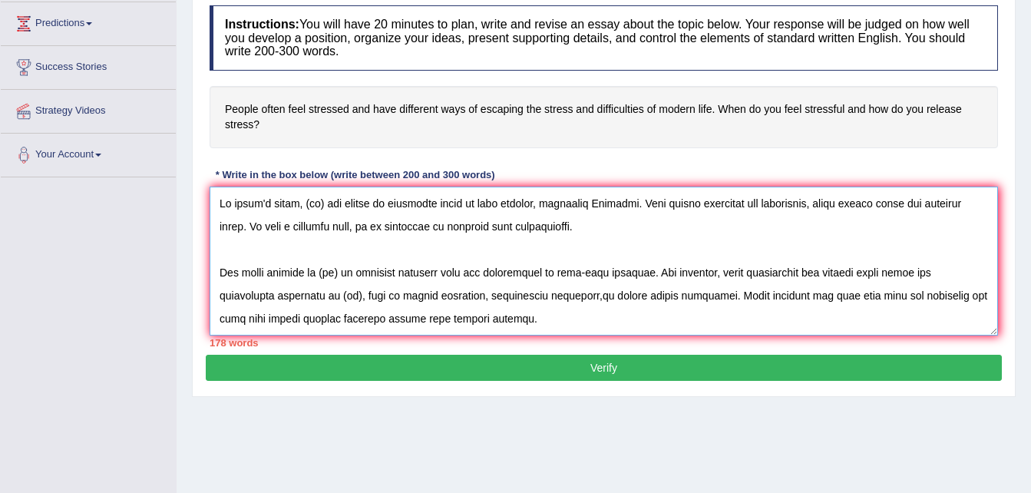
click at [326, 203] on textarea at bounding box center [604, 261] width 788 height 149
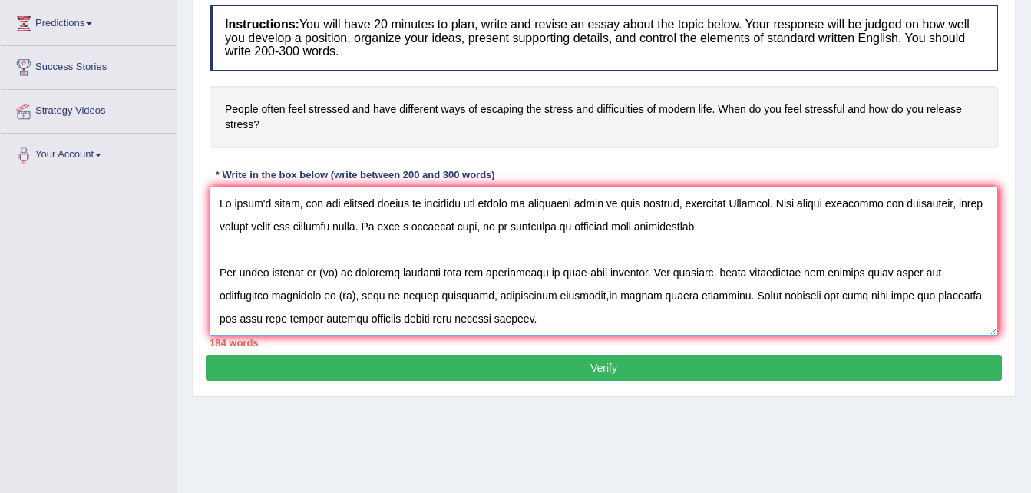
click at [345, 272] on textarea at bounding box center [604, 261] width 788 height 149
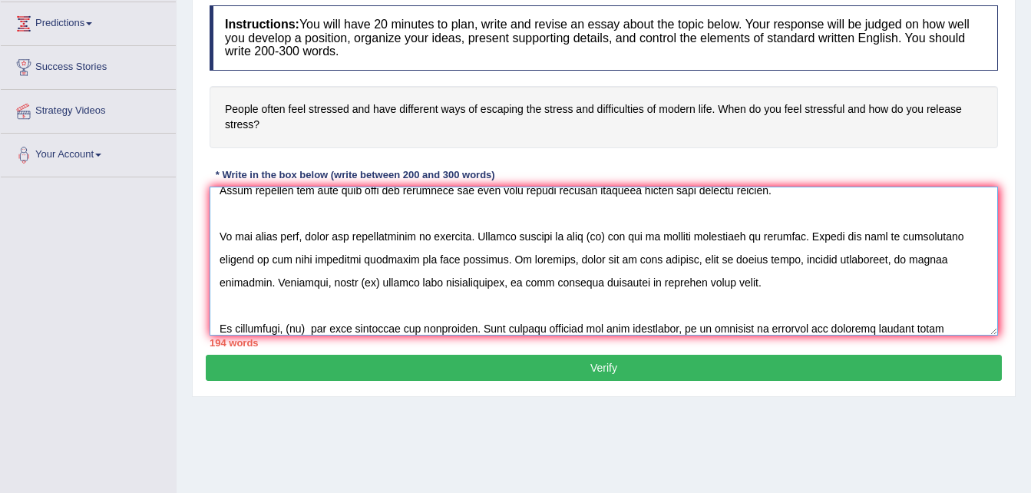
scroll to position [151, 0]
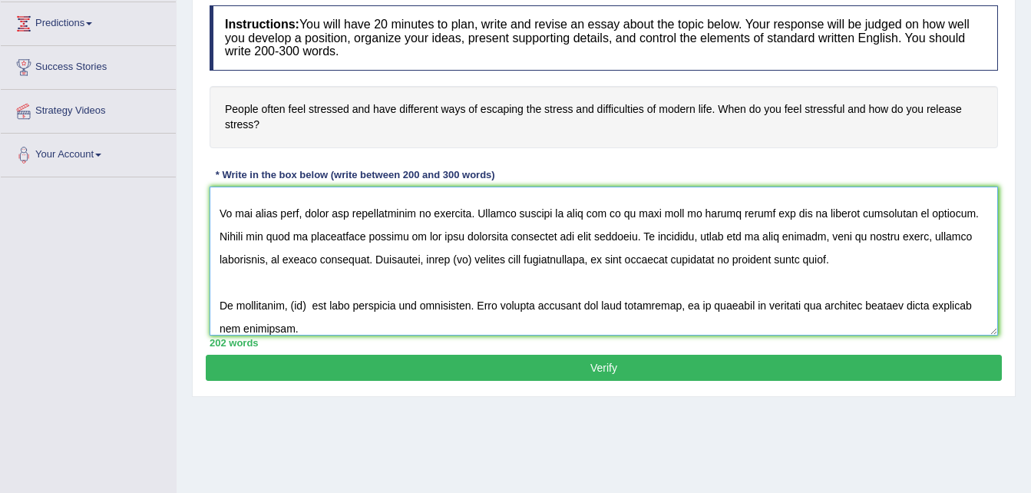
click at [508, 256] on textarea at bounding box center [604, 261] width 788 height 149
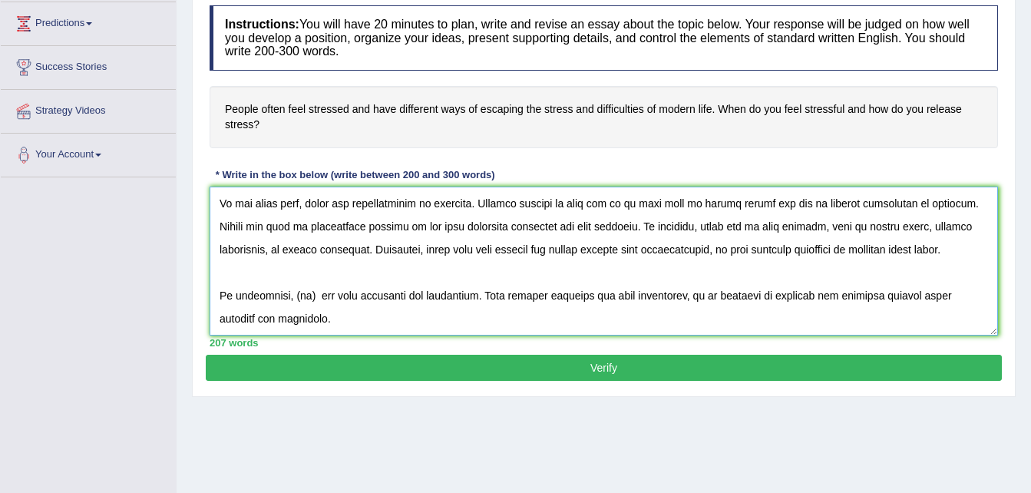
scroll to position [184, 0]
click at [313, 296] on textarea at bounding box center [604, 261] width 788 height 149
type textarea "In [DATE] world, how can release stress in nowadays has become an important iss…"
click at [586, 365] on button "Verify" at bounding box center [604, 368] width 796 height 26
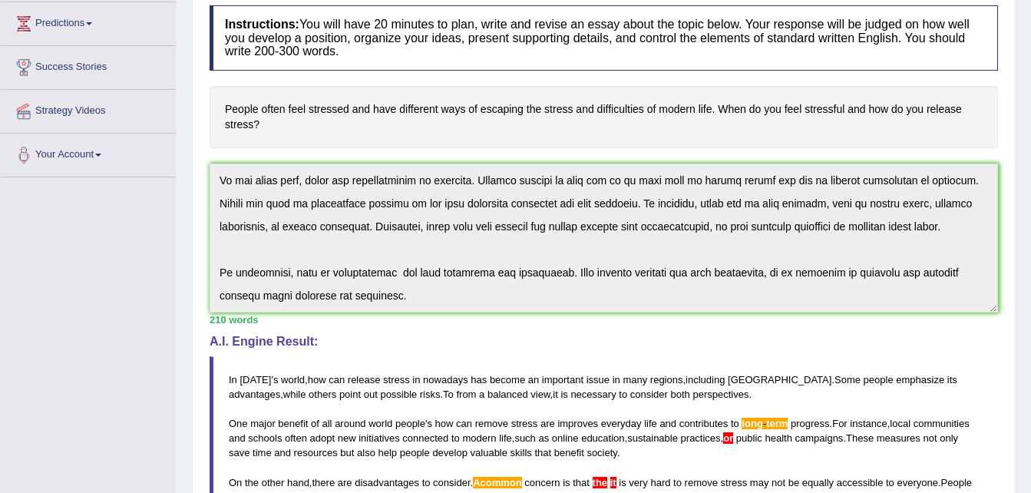
click at [222, 368] on blockquote "In [DATE] ' s world , how can release stress in nowadays has become an importan…" at bounding box center [604, 467] width 788 height 223
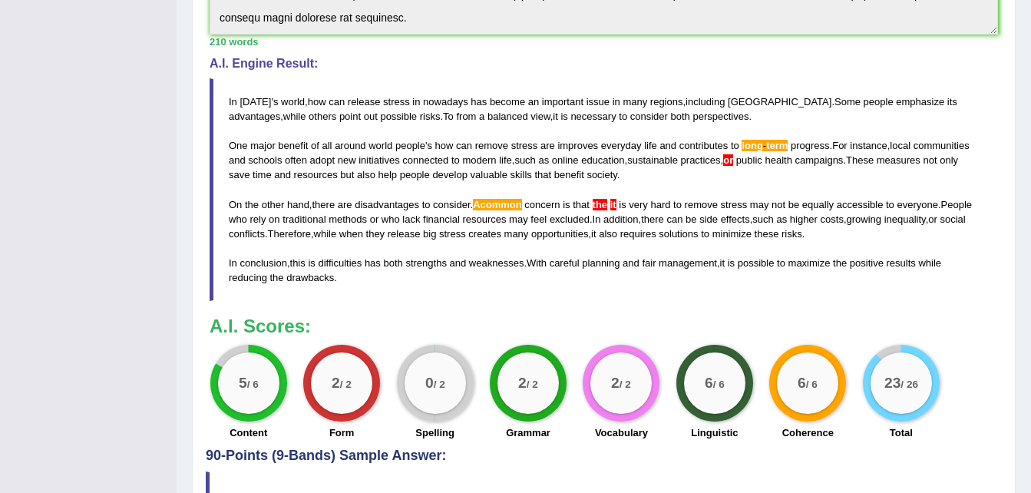
scroll to position [481, 0]
